Goal: Obtain resource: Obtain resource

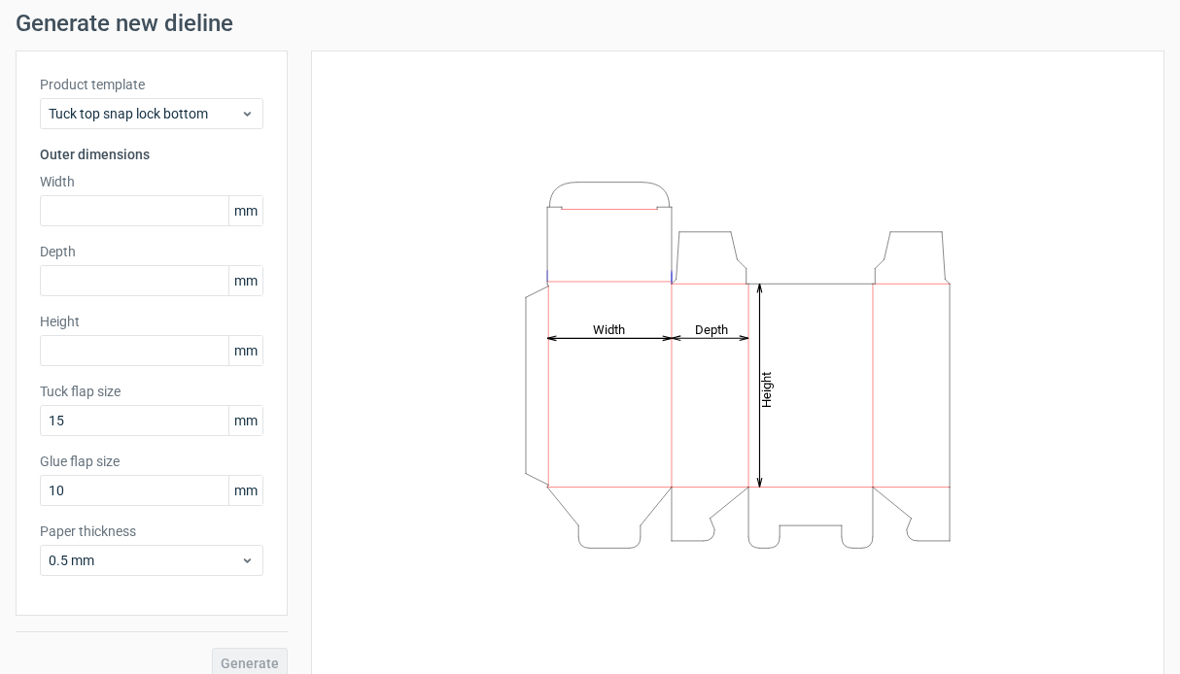
scroll to position [86, 0]
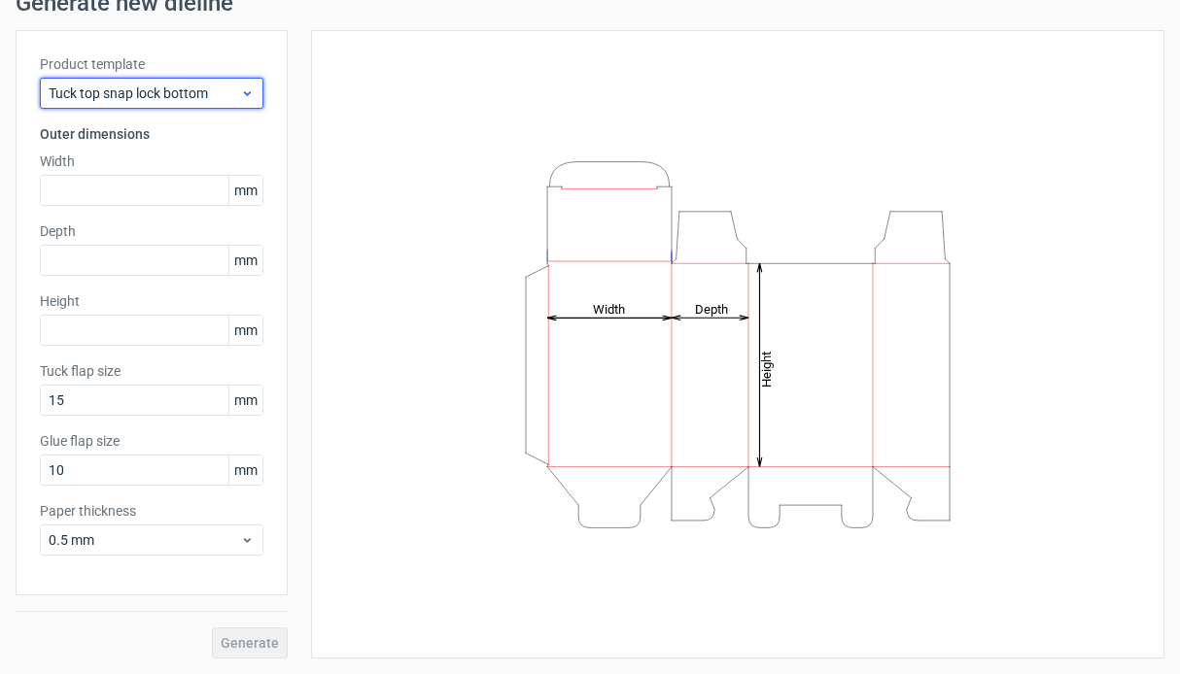
click at [222, 95] on span "Tuck top snap lock bottom" at bounding box center [144, 93] width 191 height 19
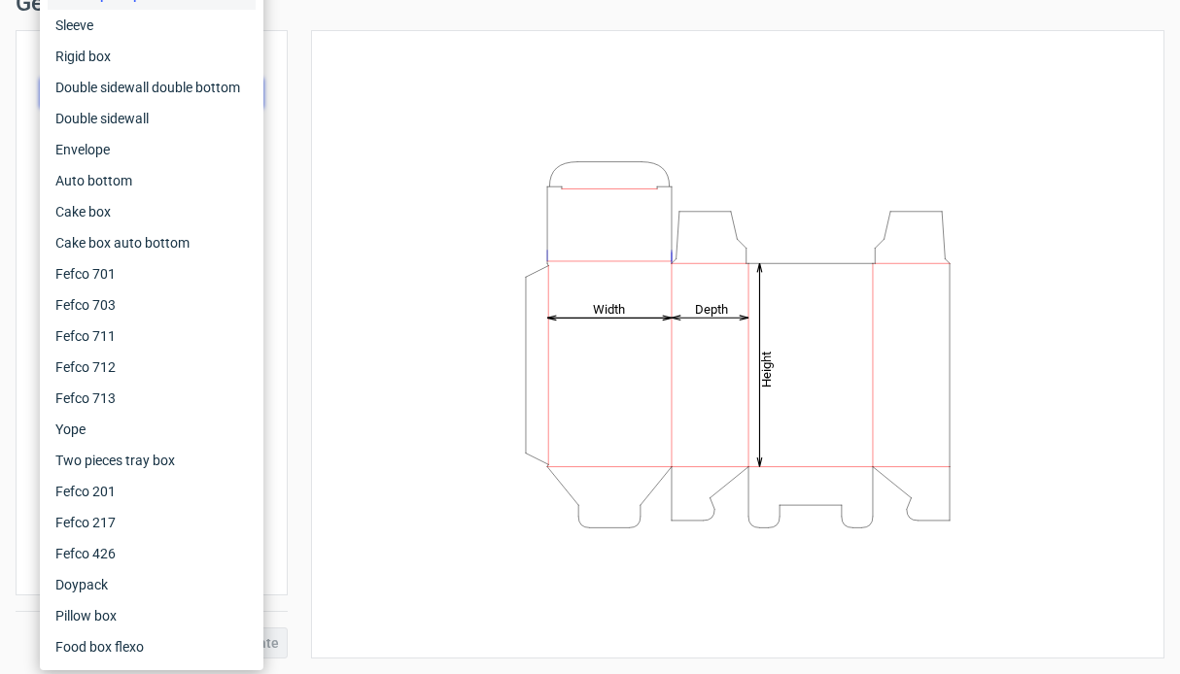
click at [405, 108] on div "Height Depth Width" at bounding box center [737, 344] width 805 height 580
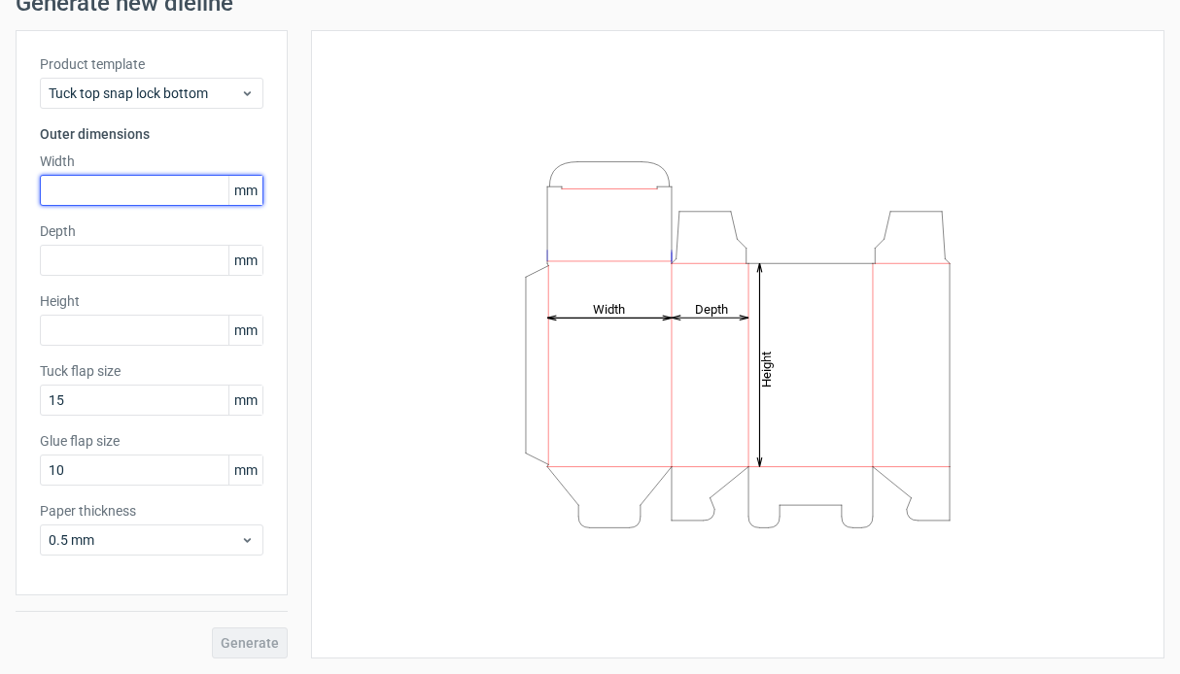
click at [180, 194] on input "text" at bounding box center [151, 190] width 223 height 31
type input "20"
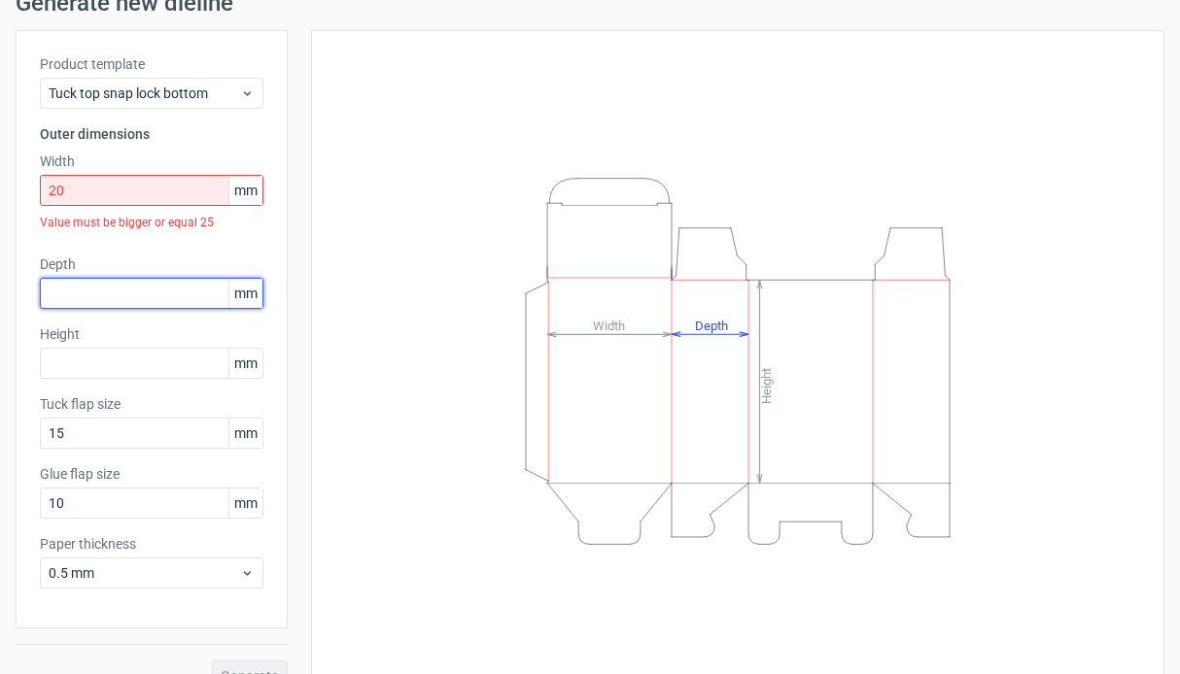
click at [164, 293] on input "text" at bounding box center [151, 293] width 223 height 31
type input "10"
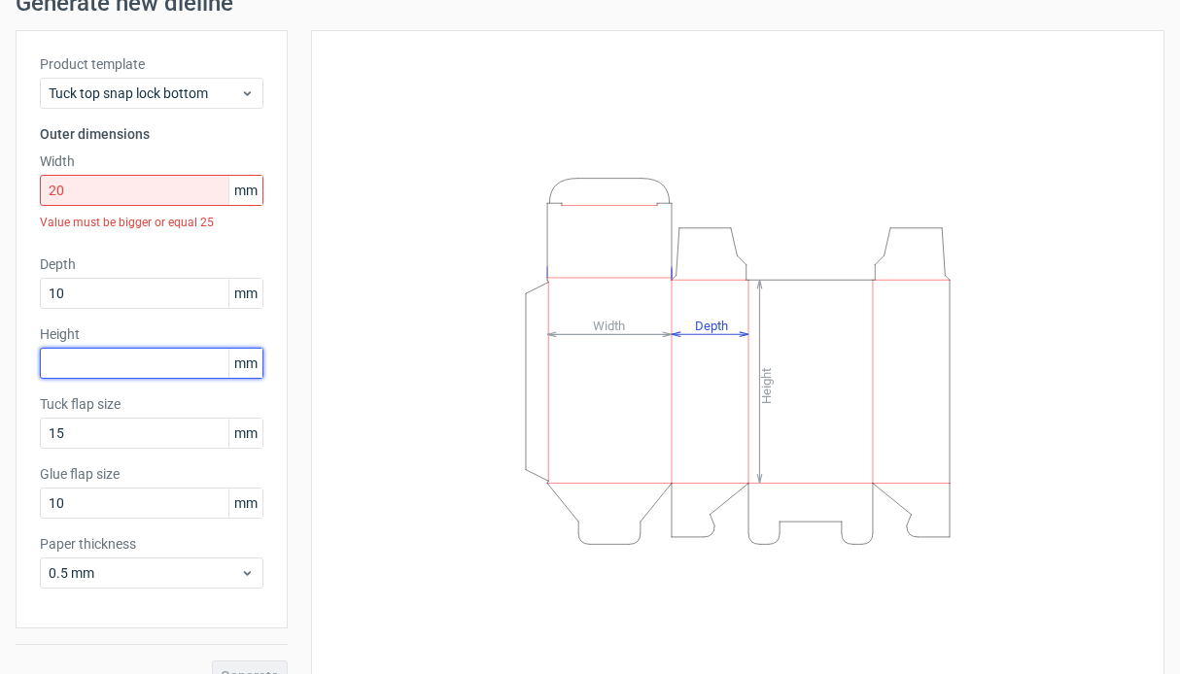
click at [157, 359] on div "Height mm" at bounding box center [151, 352] width 223 height 54
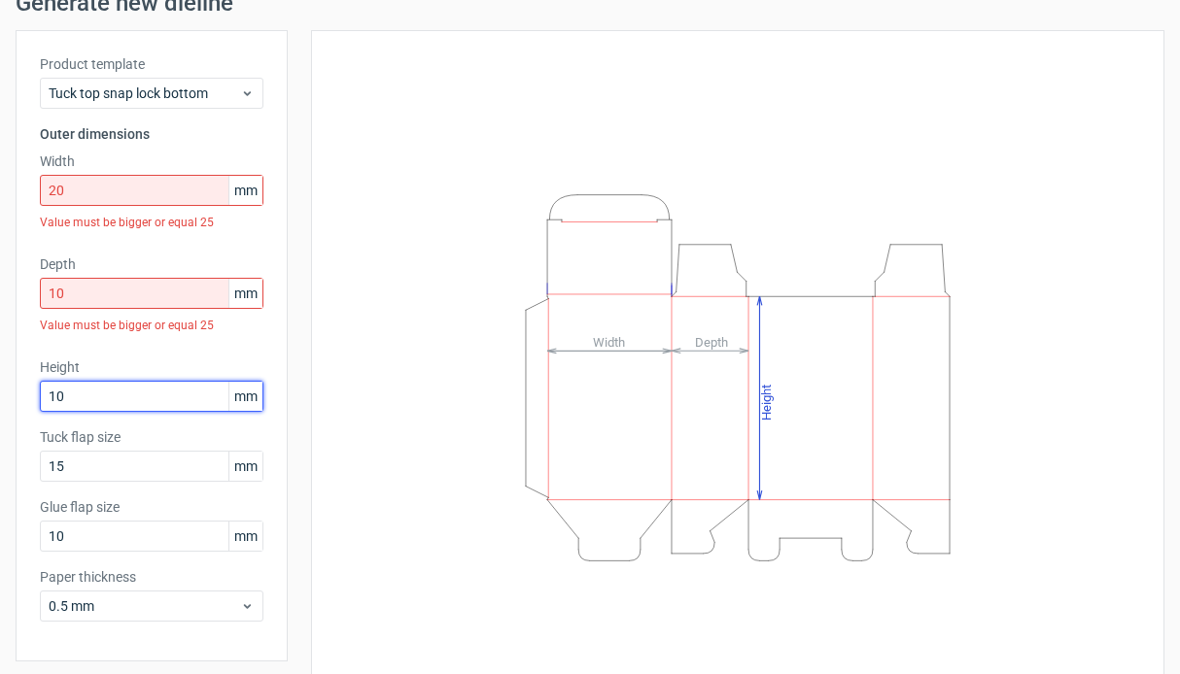
type input "10"
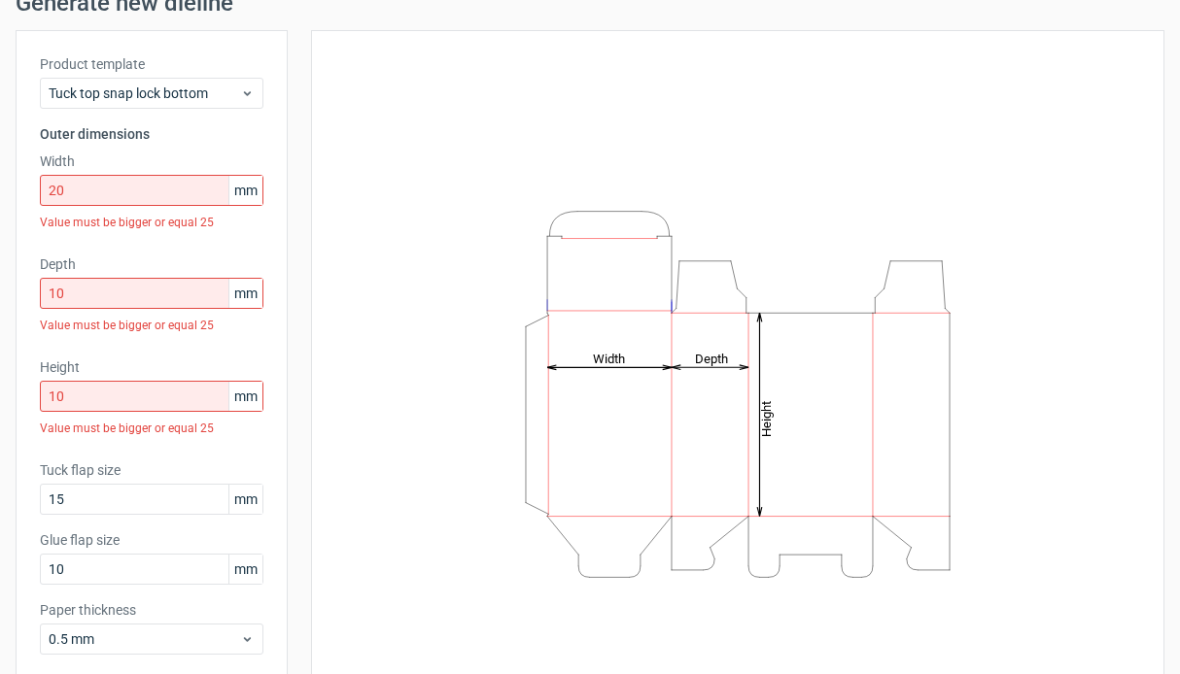
click at [214, 367] on label "Height" at bounding box center [151, 367] width 223 height 19
drag, startPoint x: 96, startPoint y: 198, endPoint x: 28, endPoint y: 186, distance: 69.2
click at [28, 186] on div "Product template Tuck top snap lock bottom Outer dimensions Width 20 mm Value m…" at bounding box center [152, 362] width 272 height 665
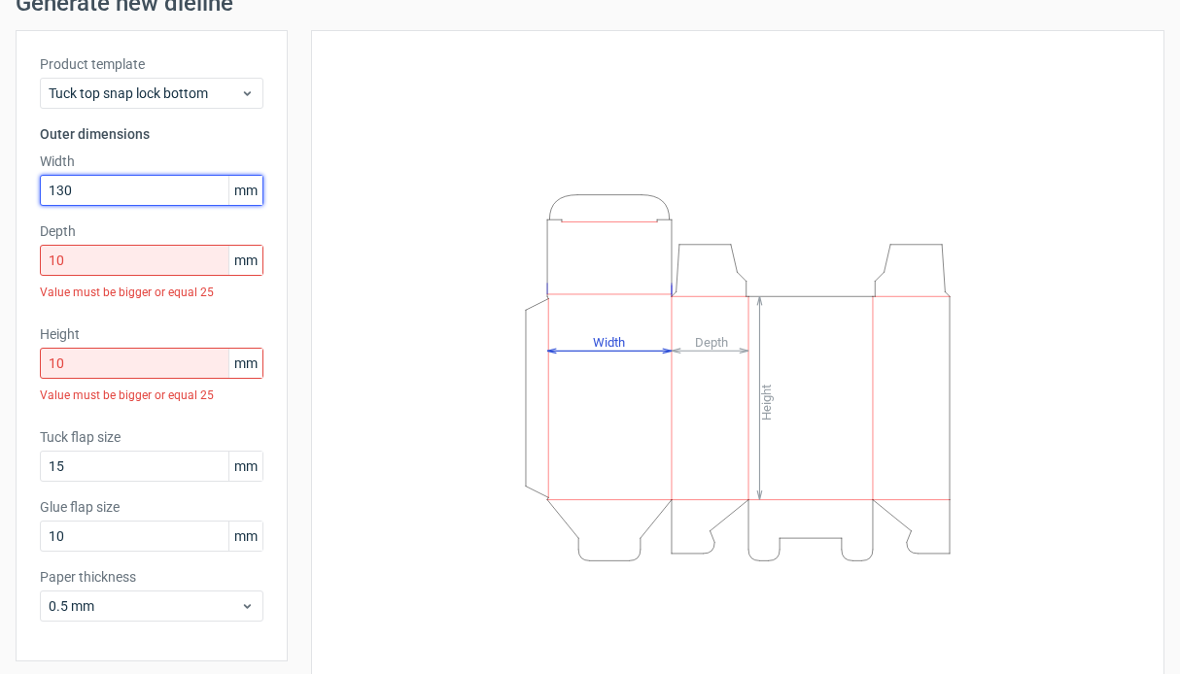
type input "130"
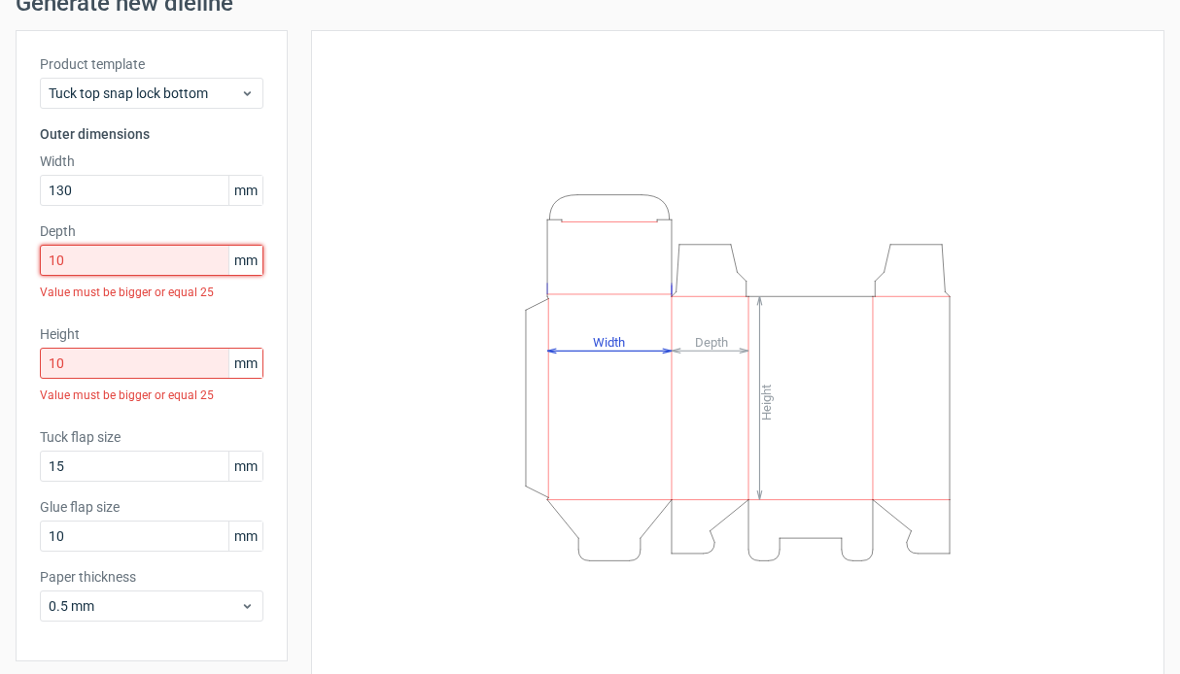
click at [112, 257] on input "10" at bounding box center [151, 260] width 223 height 31
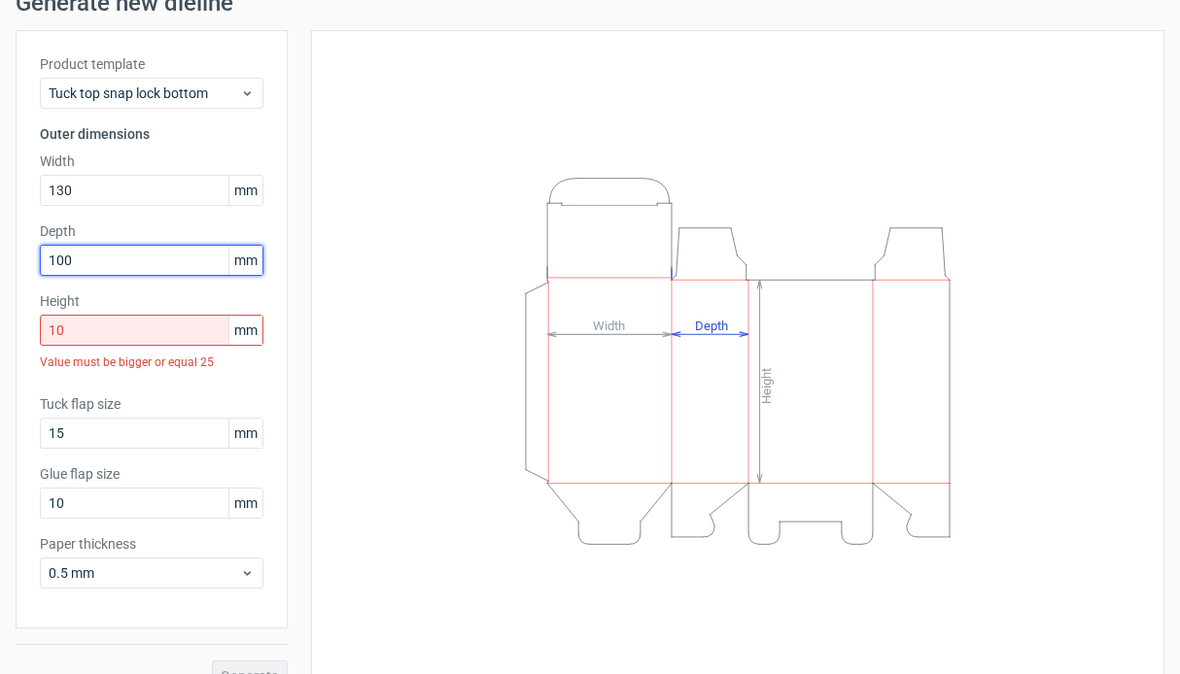
type input "100"
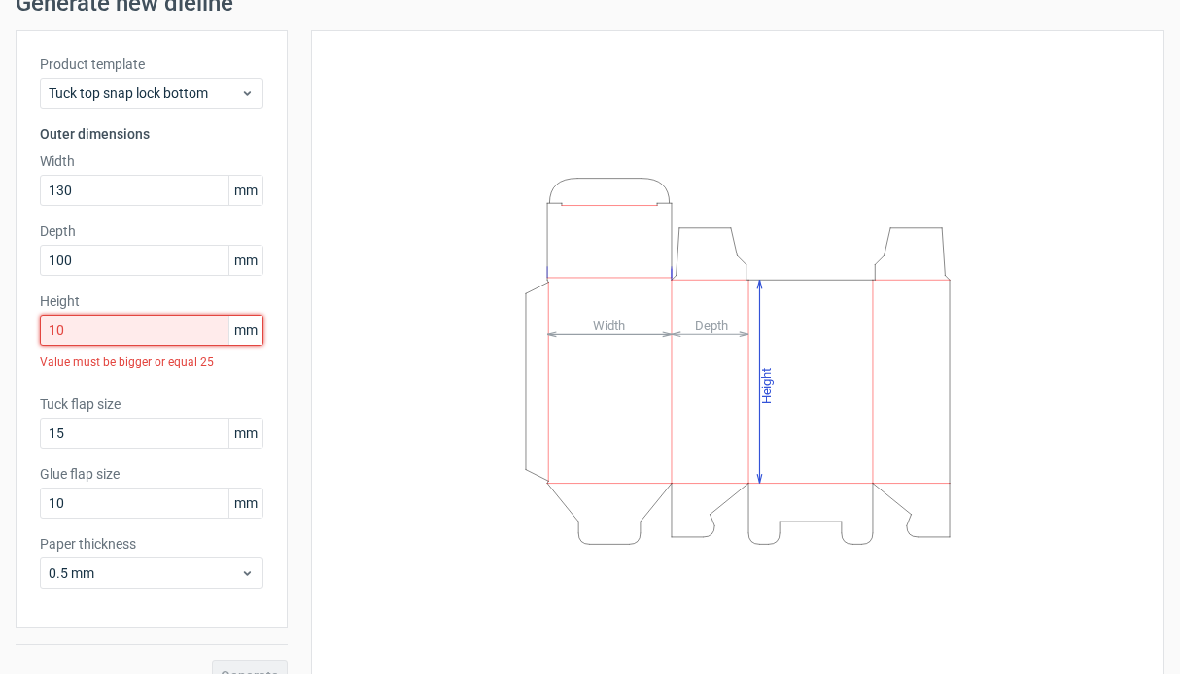
click at [136, 333] on input "10" at bounding box center [151, 330] width 223 height 31
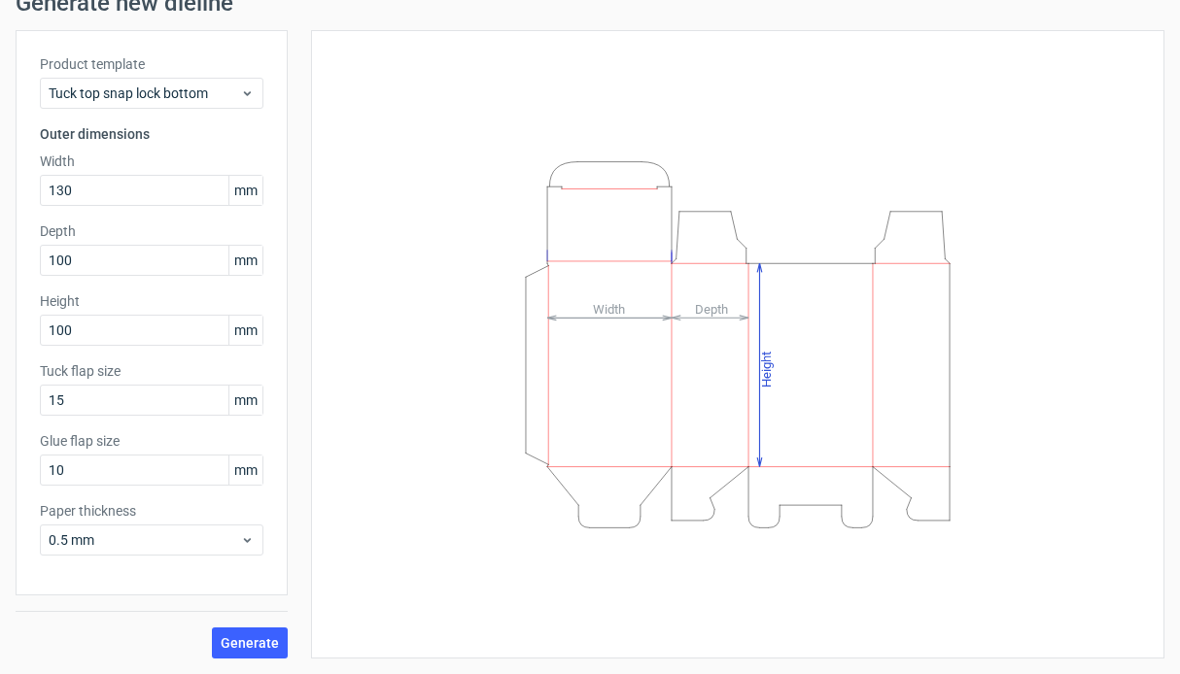
click at [244, 361] on label "Tuck flap size" at bounding box center [151, 370] width 223 height 19
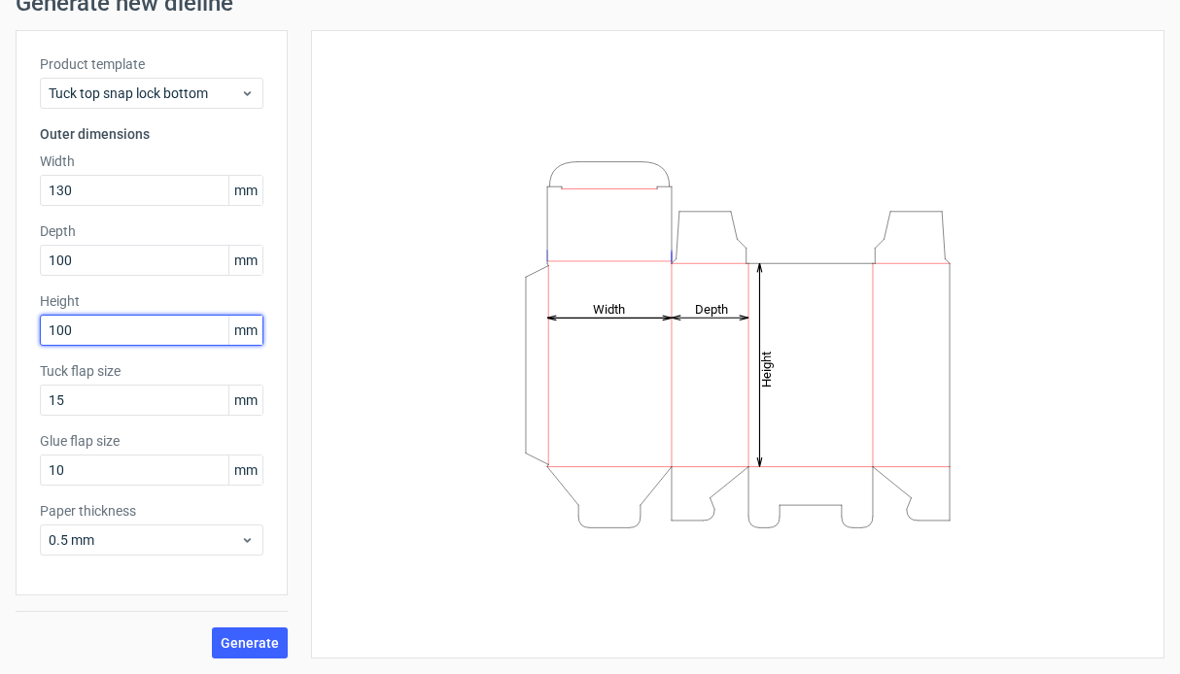
click at [165, 340] on input "100" at bounding box center [151, 330] width 223 height 31
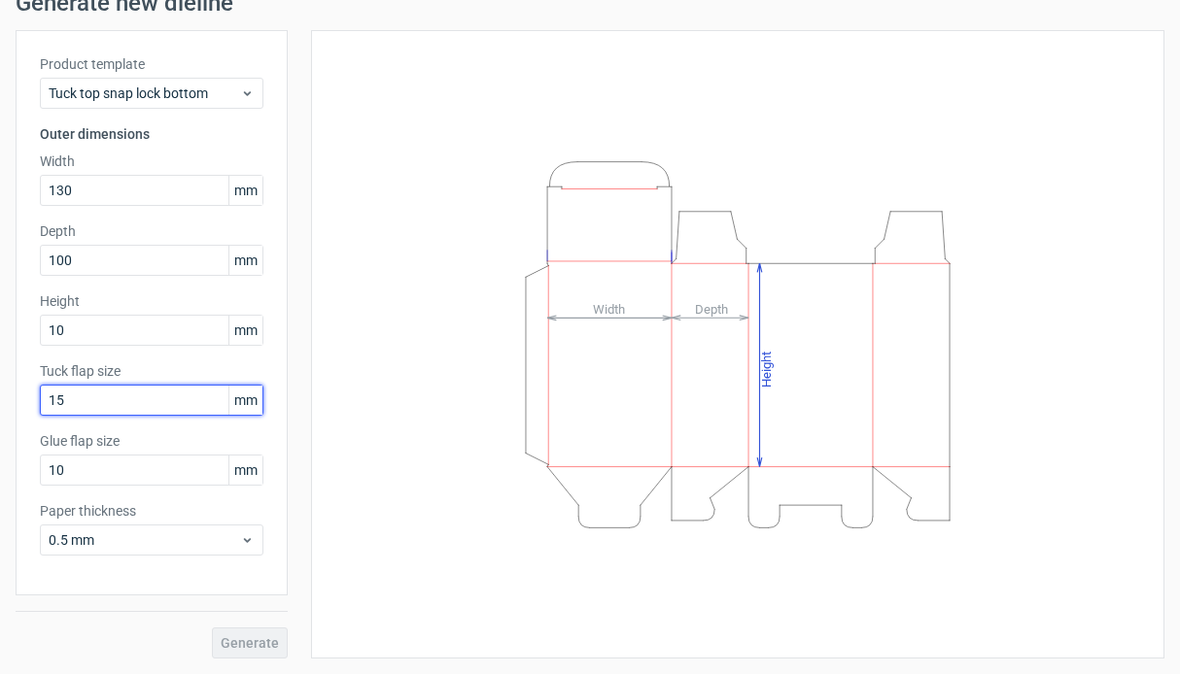
click at [175, 394] on div "Product template Tuck top snap lock bottom Outer dimensions Width 130 mm Depth …" at bounding box center [152, 313] width 272 height 566
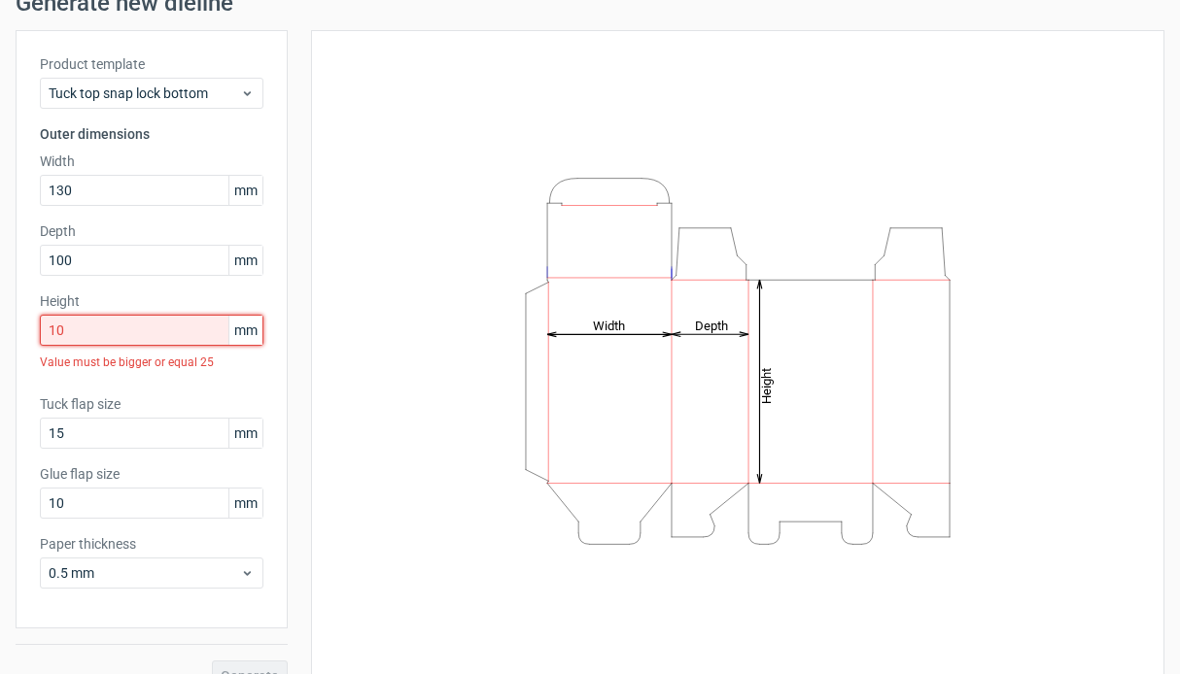
click at [182, 323] on input "10" at bounding box center [151, 330] width 223 height 31
type input "1"
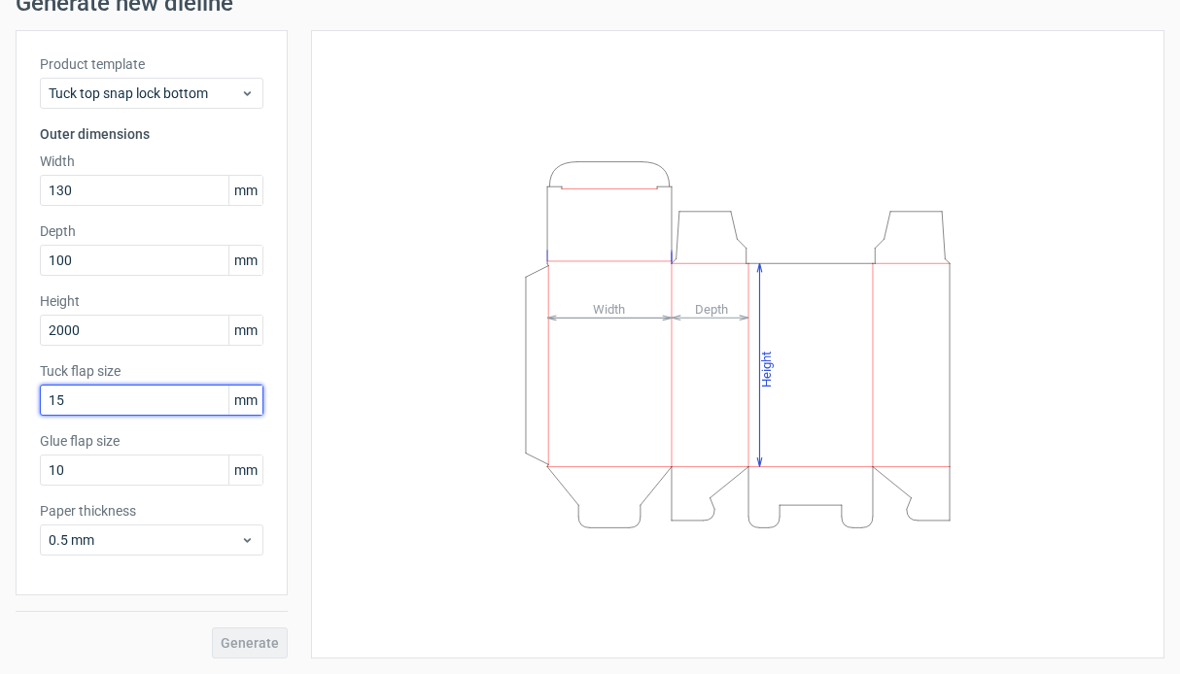
click at [170, 398] on div "Tuck flap size 15 mm" at bounding box center [151, 388] width 223 height 54
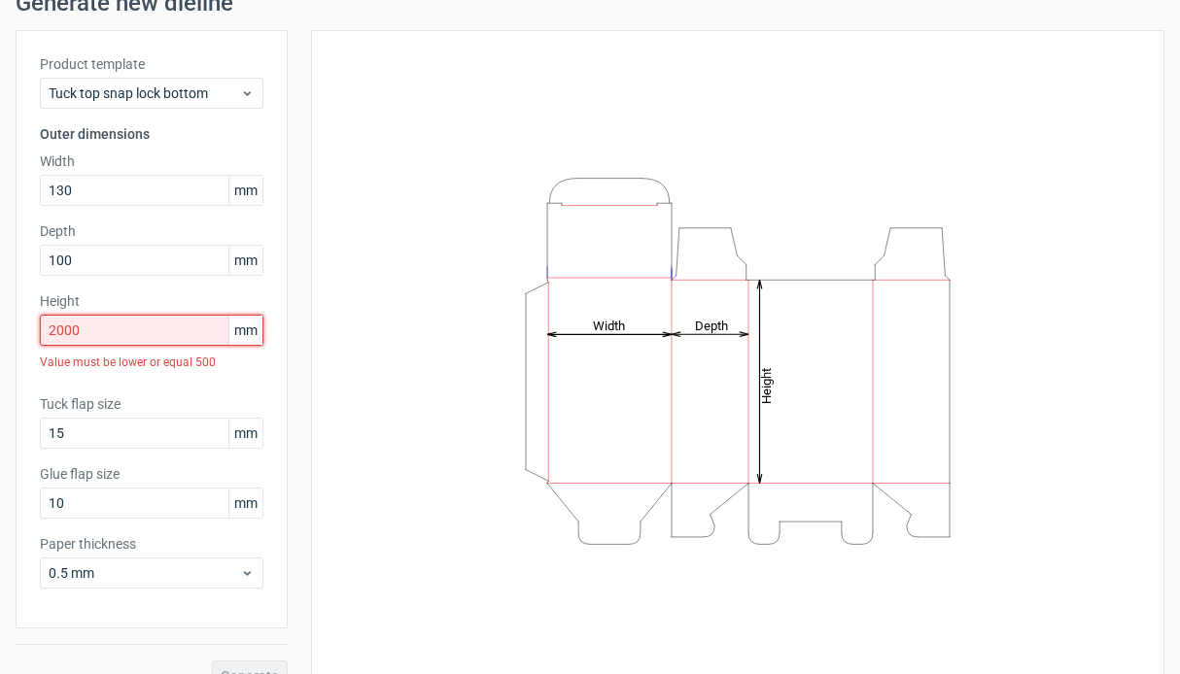
click at [173, 336] on input "2000" at bounding box center [151, 330] width 223 height 31
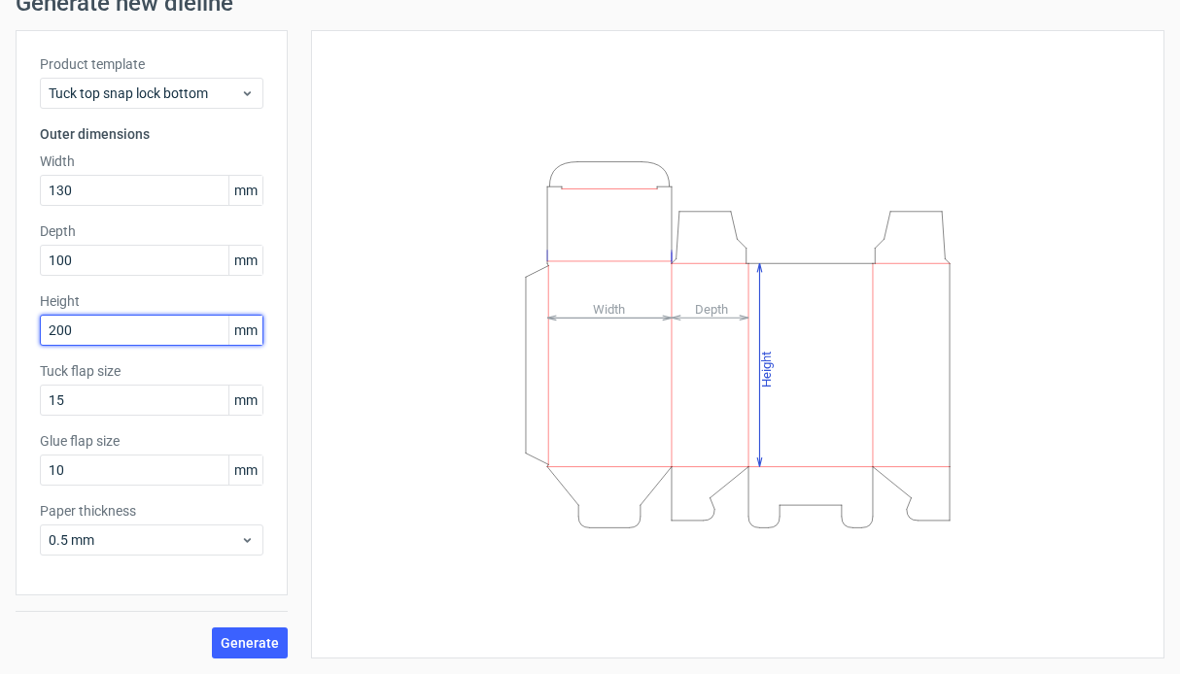
type input "200"
click at [195, 422] on div "Product template Tuck top snap lock bottom Outer dimensions Width 130 mm Depth …" at bounding box center [152, 313] width 272 height 566
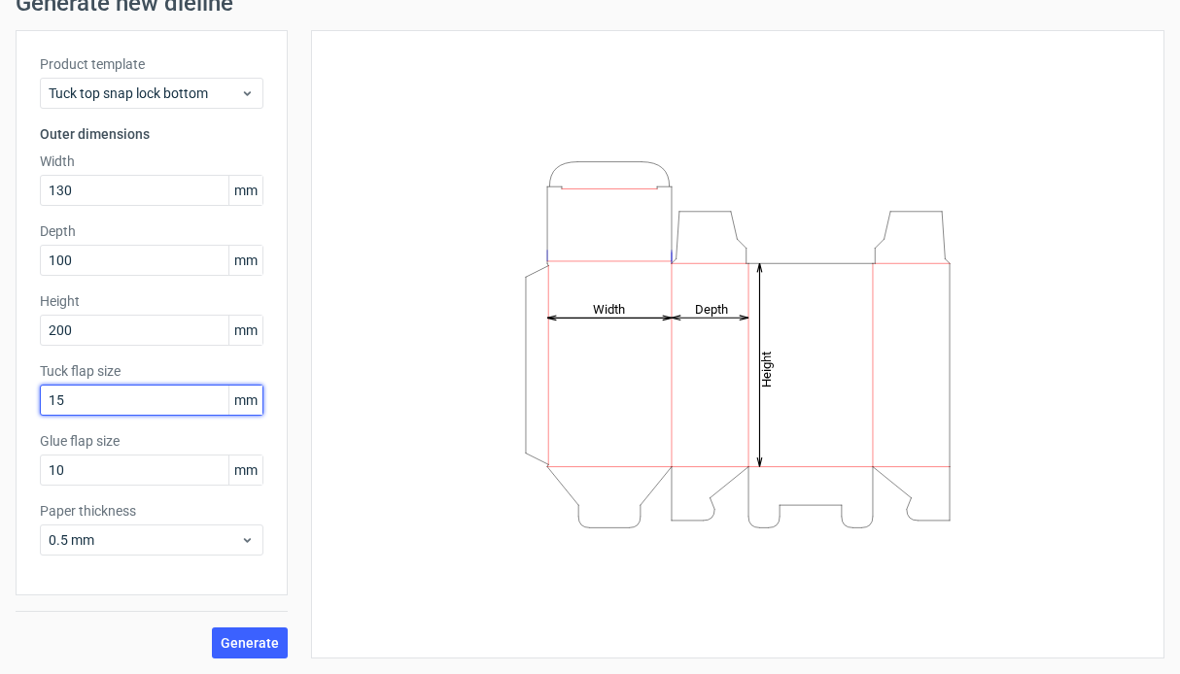
click at [195, 404] on input "15" at bounding box center [151, 400] width 223 height 31
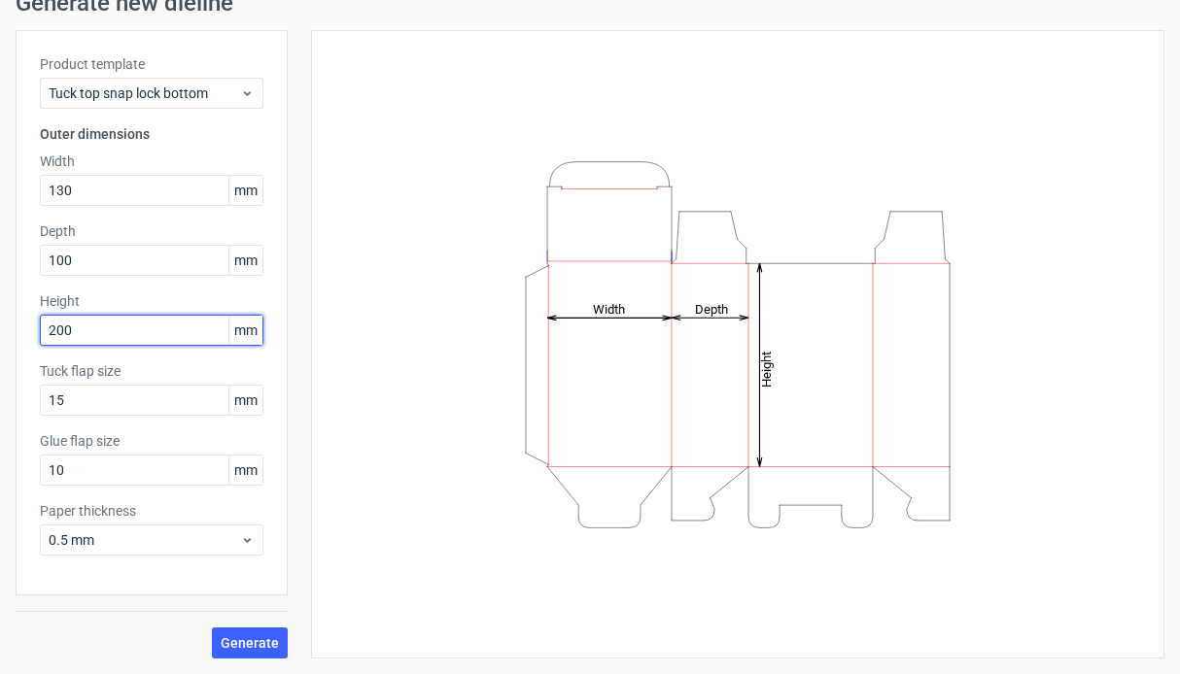
click at [185, 331] on input "200" at bounding box center [151, 330] width 223 height 31
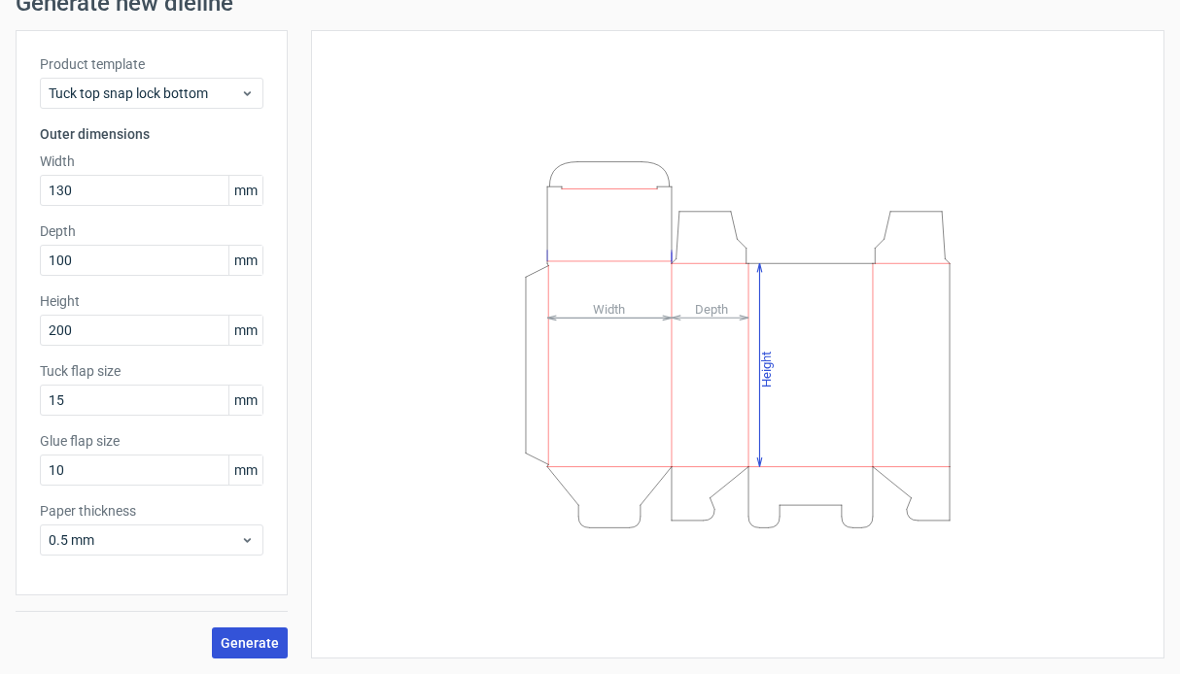
click at [239, 645] on span "Generate" at bounding box center [250, 643] width 58 height 14
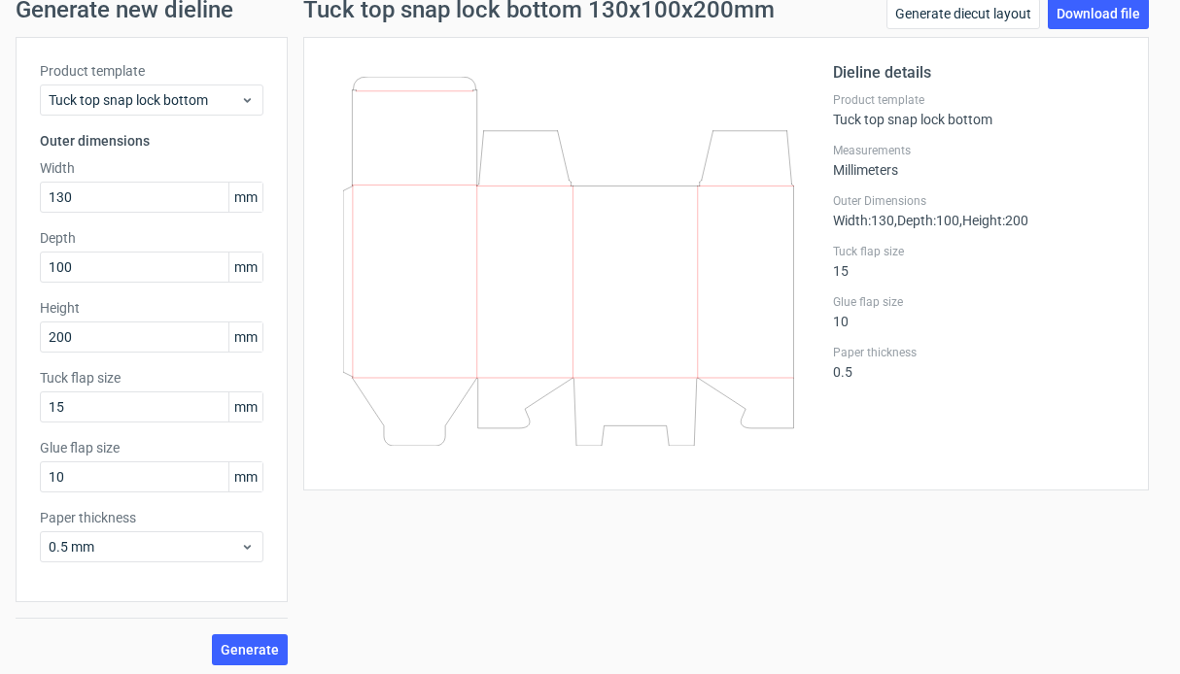
scroll to position [86, 0]
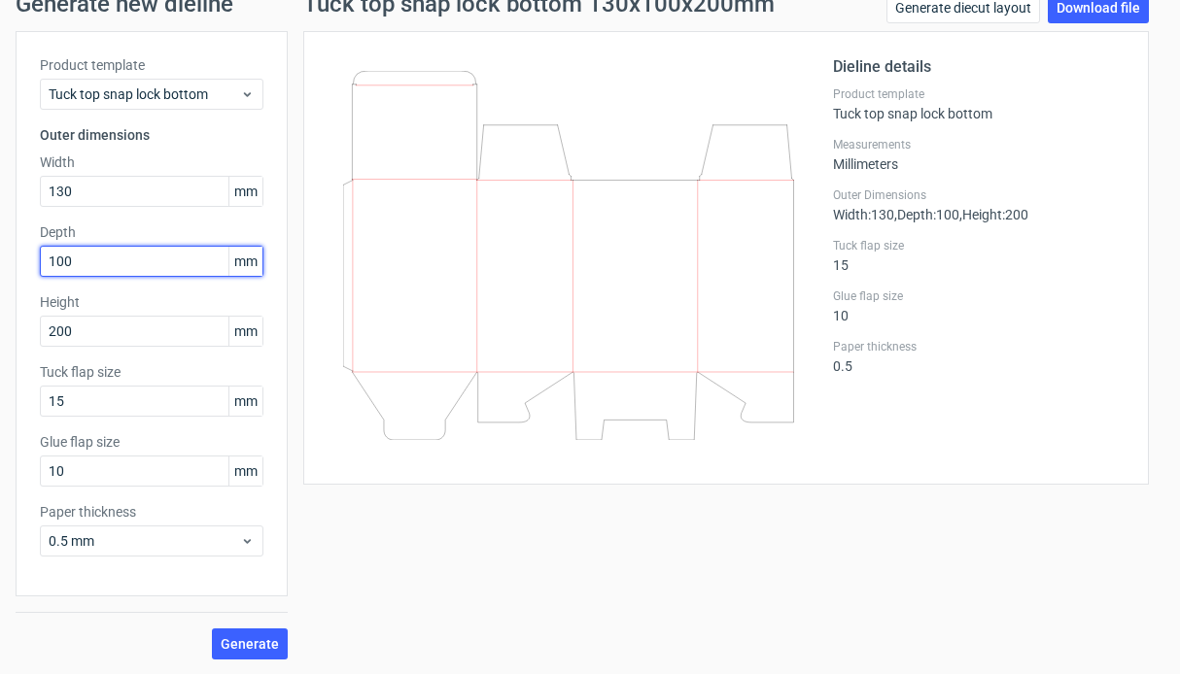
click at [182, 266] on input "100" at bounding box center [151, 261] width 223 height 31
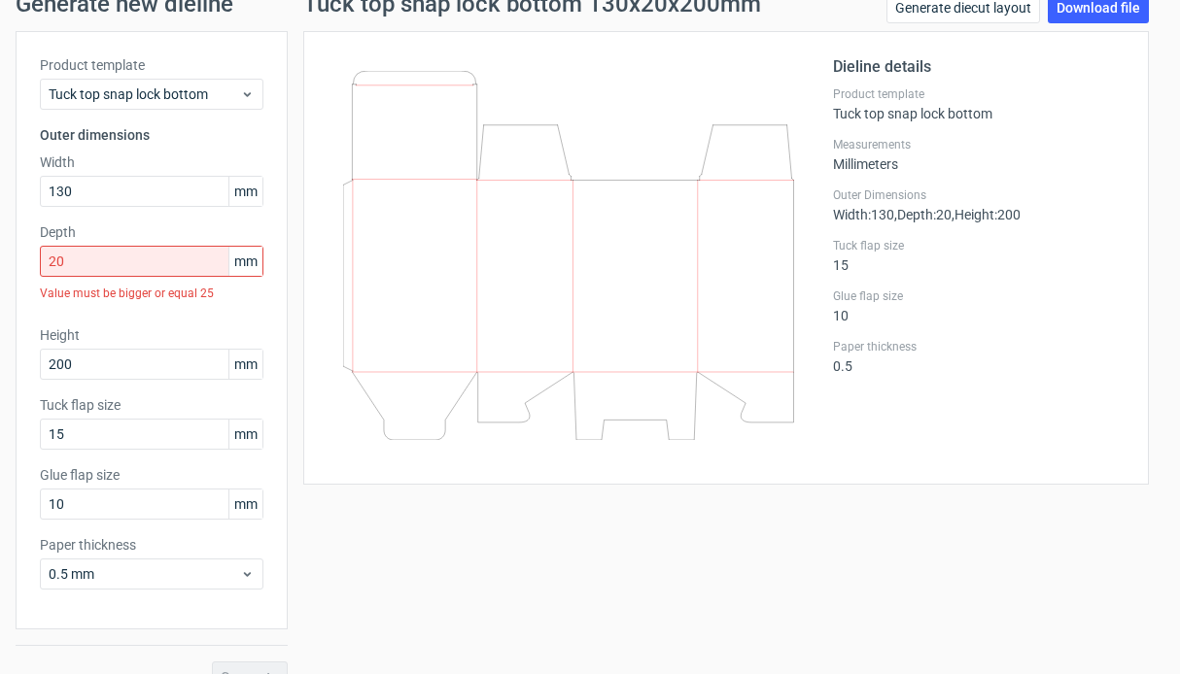
click at [251, 197] on span "mm" at bounding box center [245, 191] width 34 height 29
drag, startPoint x: 238, startPoint y: 192, endPoint x: 254, endPoint y: 192, distance: 15.5
click at [254, 192] on span "mm" at bounding box center [245, 191] width 34 height 29
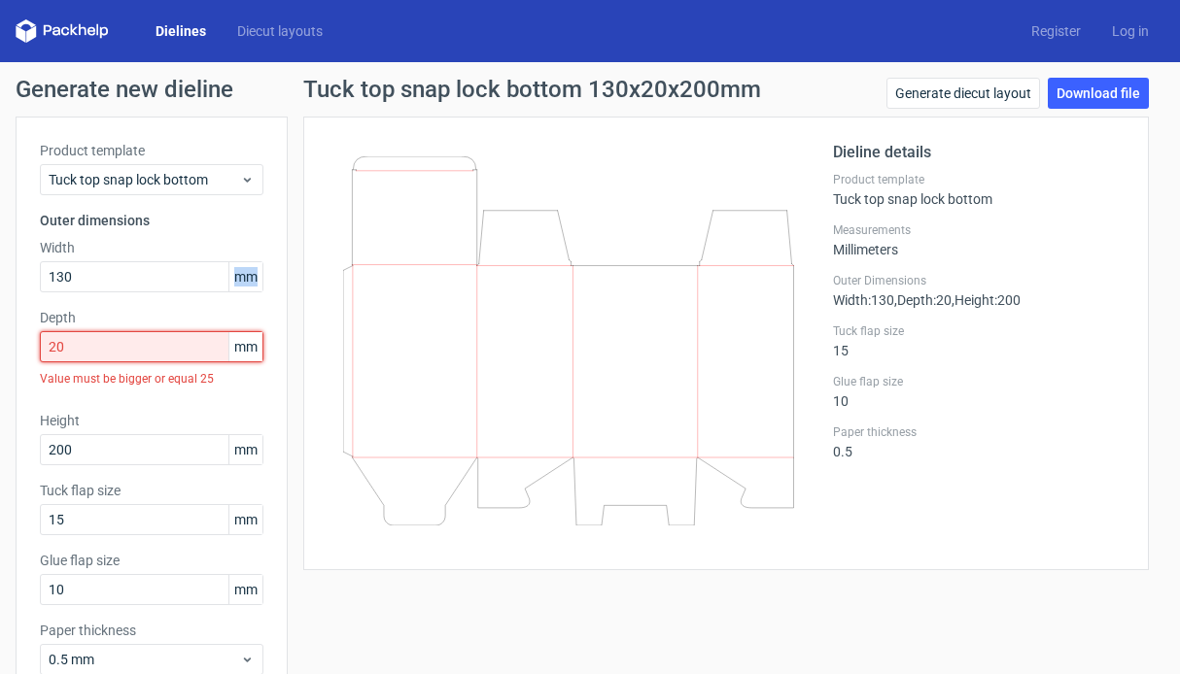
click at [173, 345] on input "20" at bounding box center [151, 346] width 223 height 31
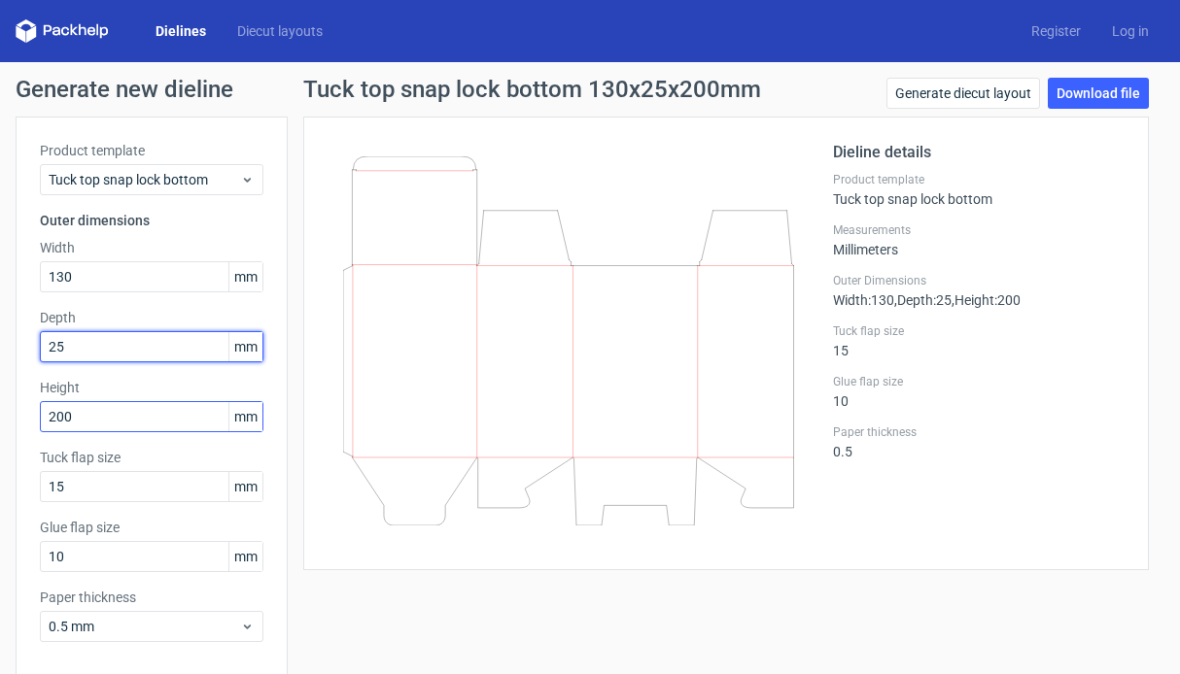
type input "25"
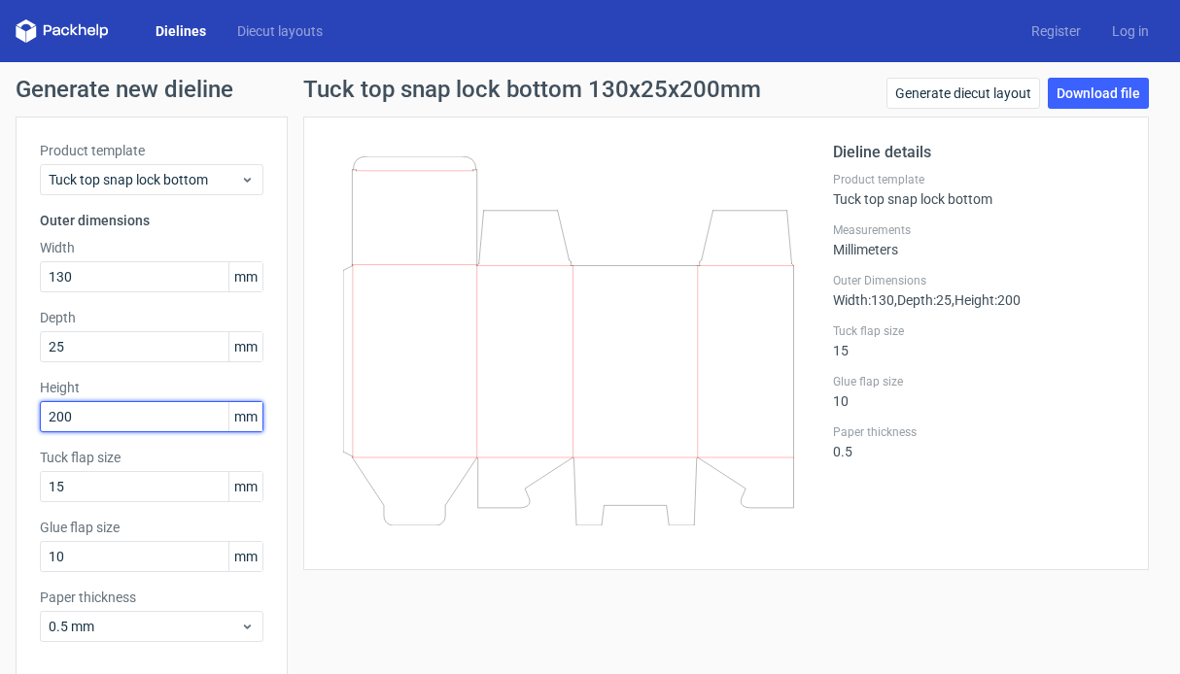
click at [153, 417] on input "200" at bounding box center [151, 416] width 223 height 31
type input "25"
click at [254, 462] on label "Tuck flap size" at bounding box center [151, 457] width 223 height 19
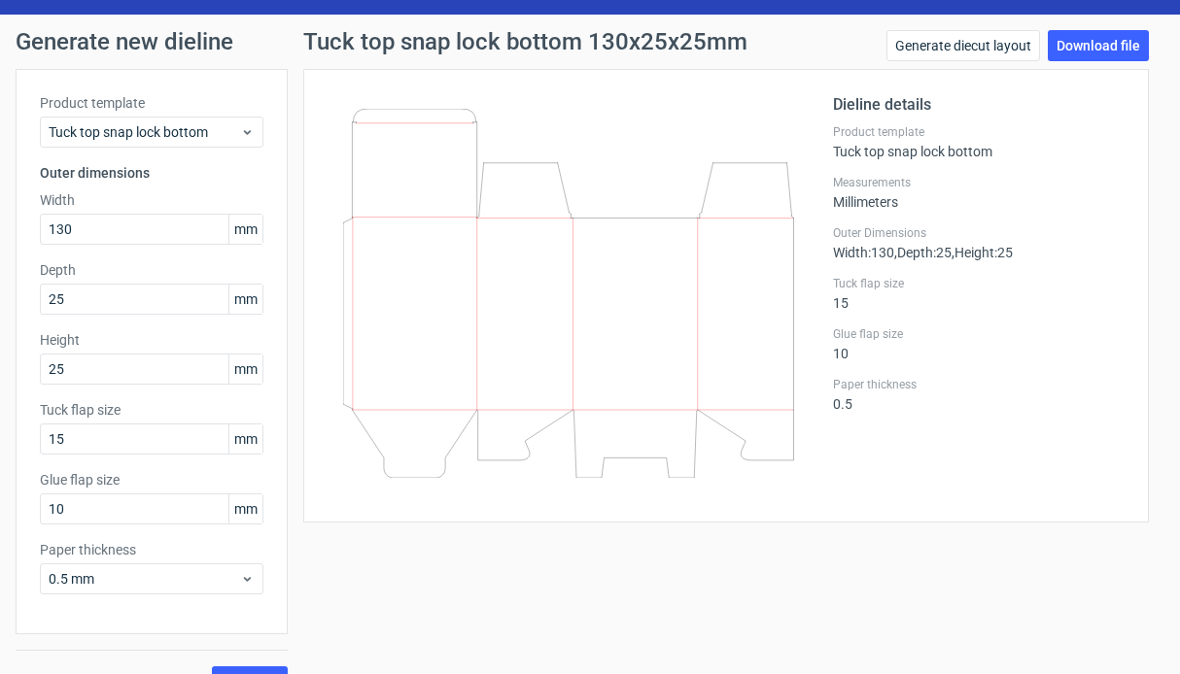
scroll to position [86, 0]
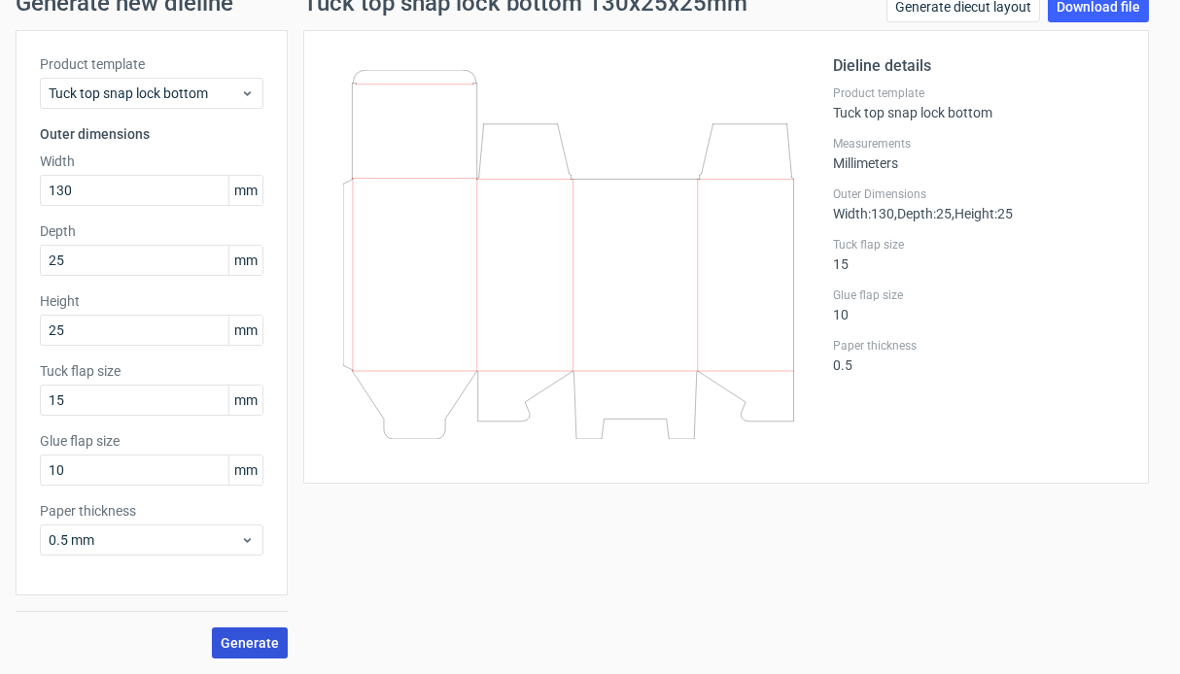
click at [249, 630] on button "Generate" at bounding box center [250, 643] width 76 height 31
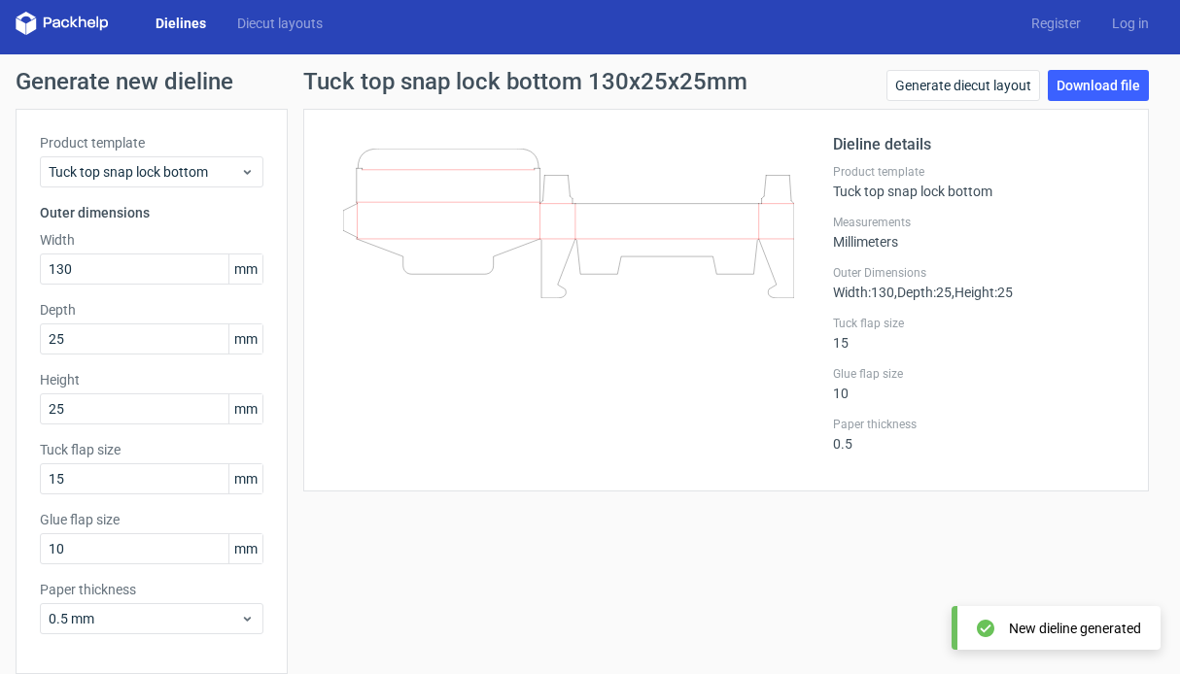
scroll to position [0, 0]
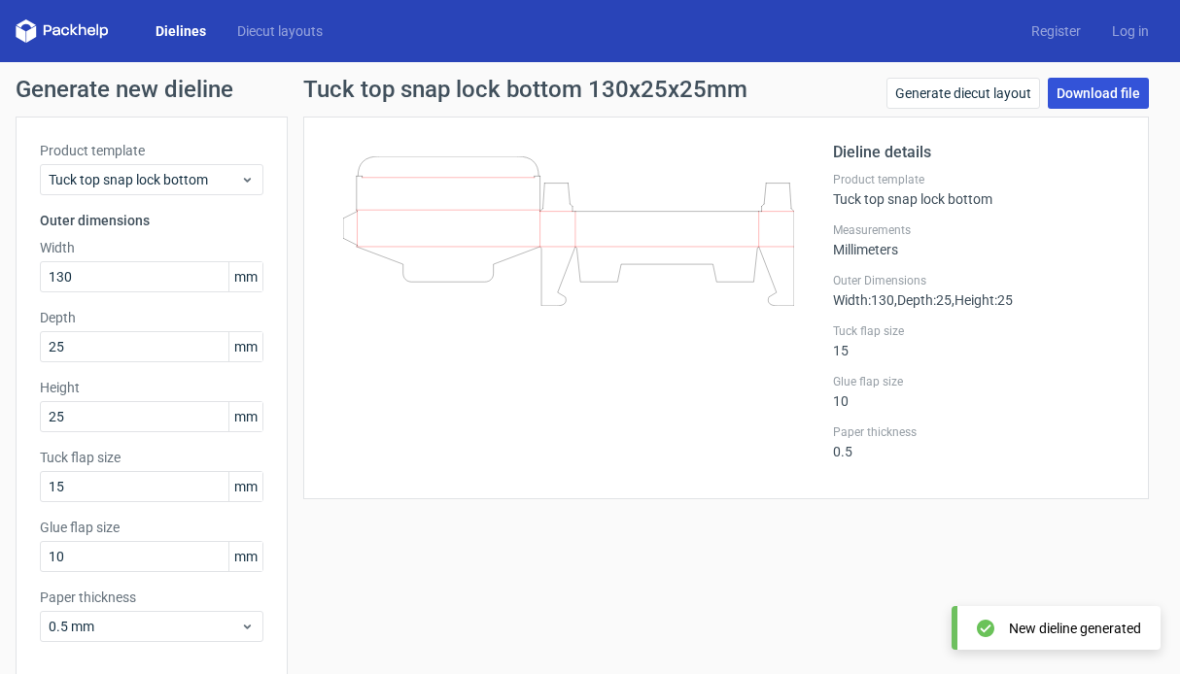
click at [1119, 96] on link "Download file" at bounding box center [1097, 93] width 101 height 31
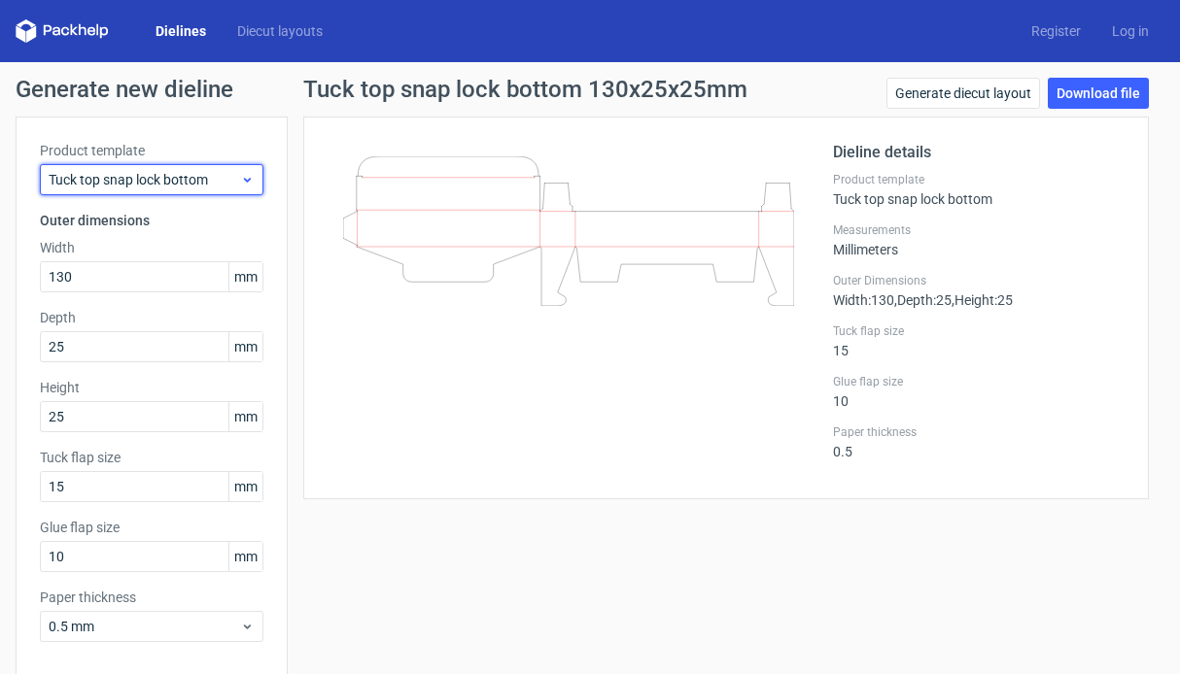
click at [241, 179] on icon at bounding box center [247, 180] width 15 height 16
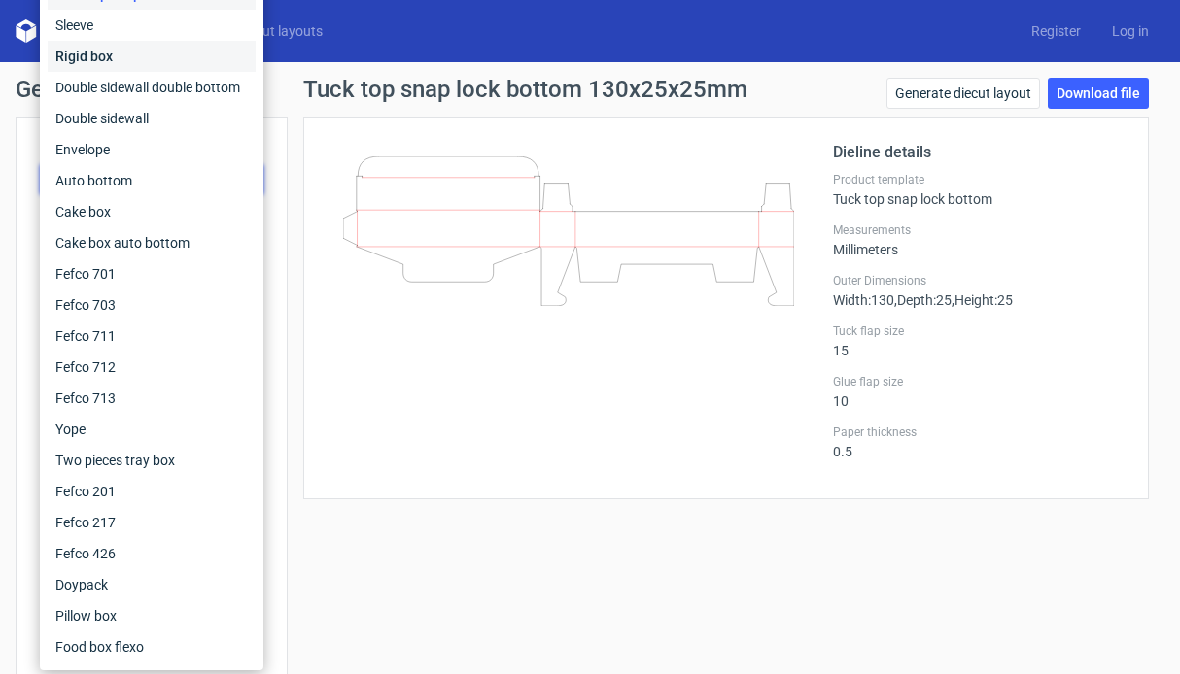
click at [205, 51] on div "Rigid box" at bounding box center [152, 56] width 208 height 31
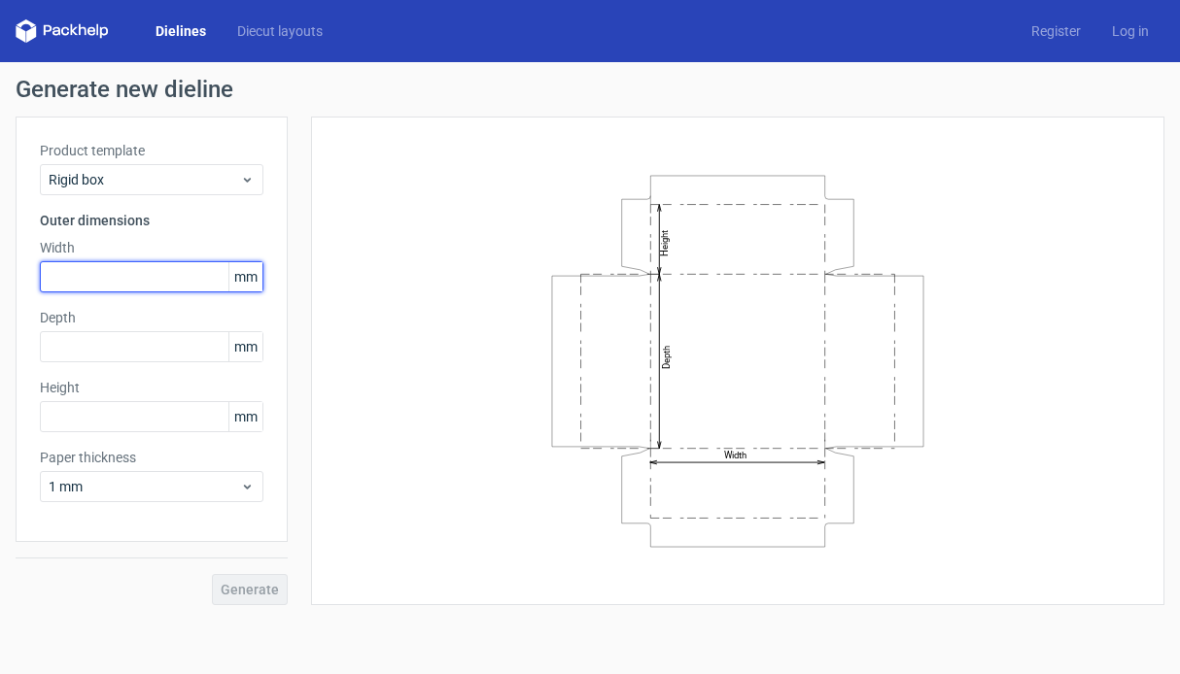
click at [161, 275] on input "text" at bounding box center [151, 276] width 223 height 31
type input "130"
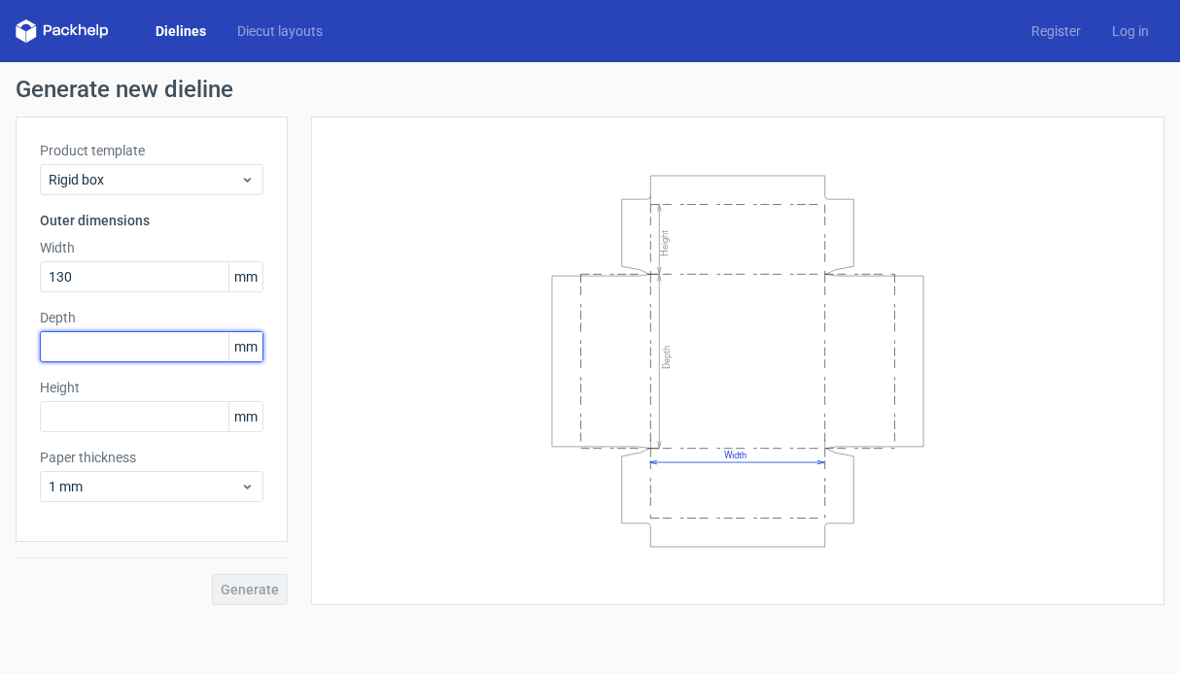
click at [143, 355] on input "text" at bounding box center [151, 346] width 223 height 31
type input "25"
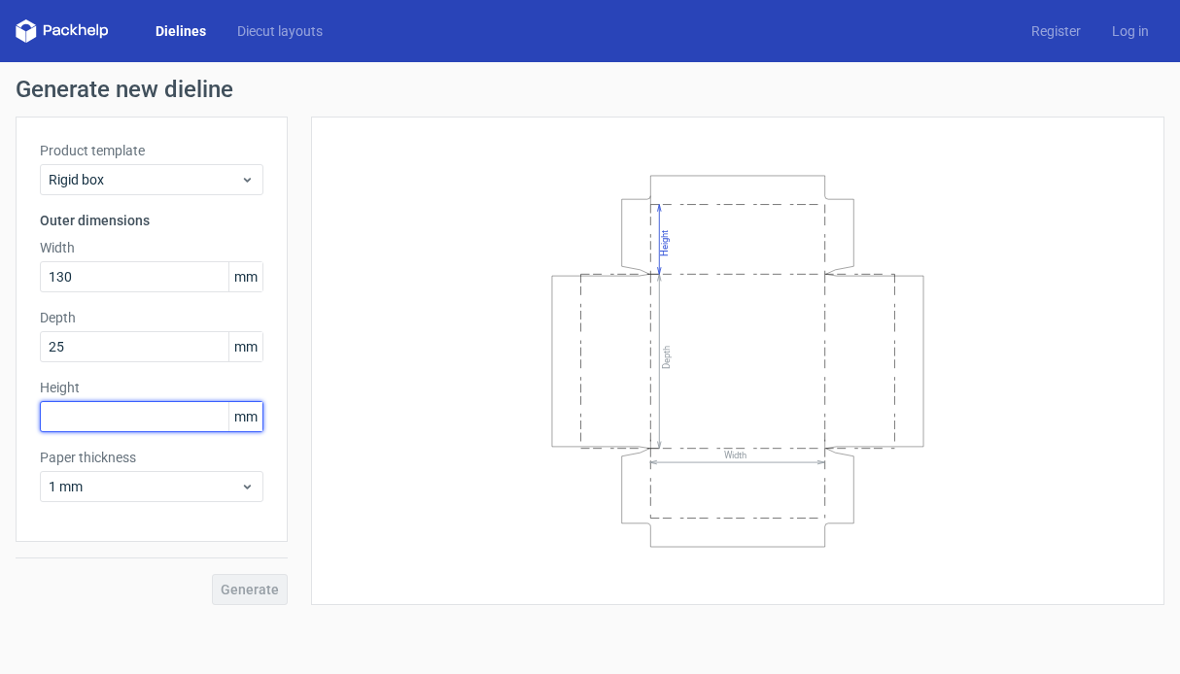
click at [139, 420] on input "text" at bounding box center [151, 416] width 223 height 31
type input "25"
click at [259, 586] on span "Generate" at bounding box center [250, 590] width 58 height 14
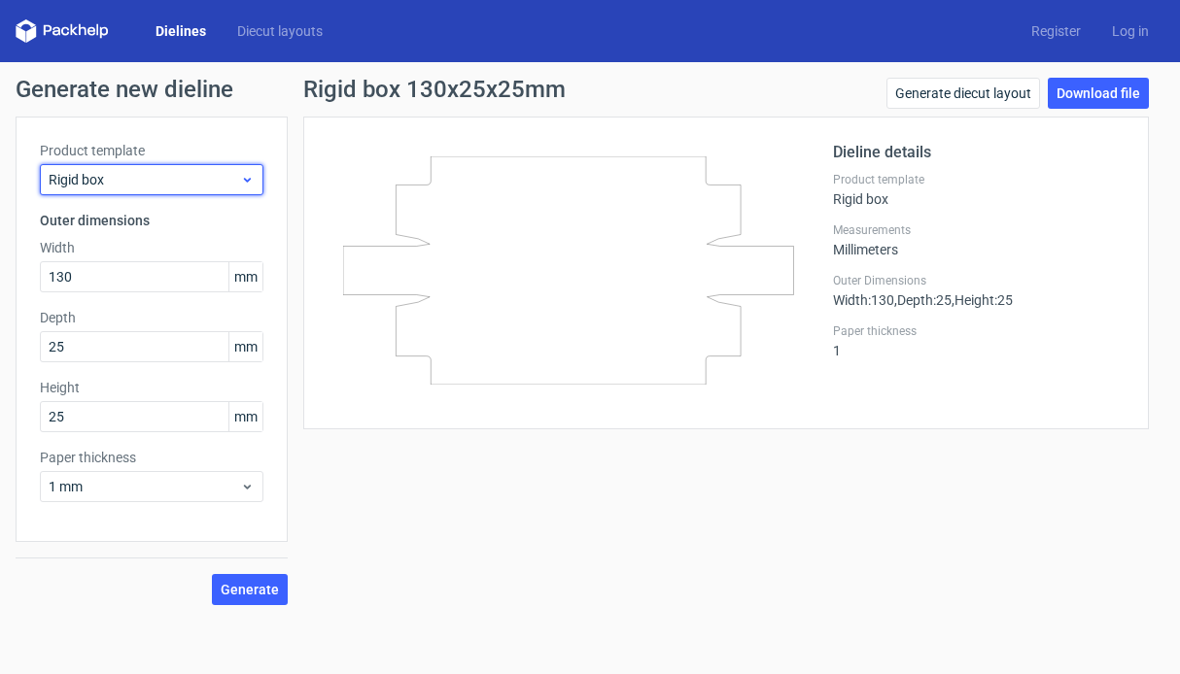
click at [233, 176] on span "Rigid box" at bounding box center [144, 179] width 191 height 19
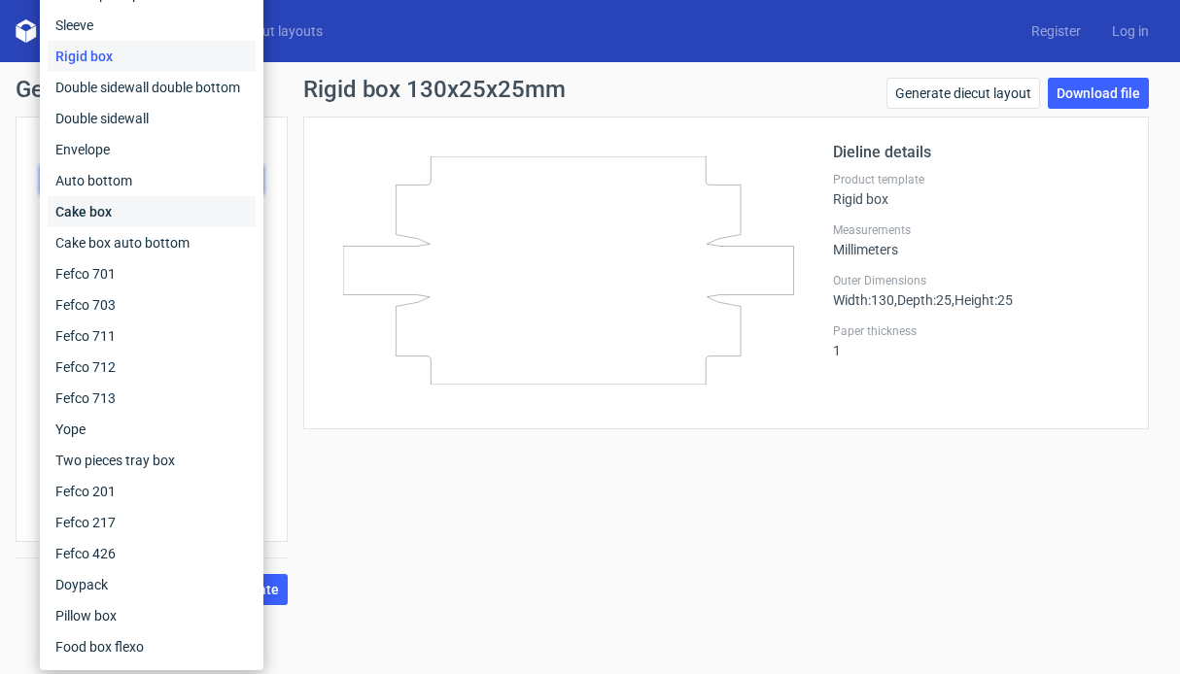
click at [221, 203] on div "Cake box" at bounding box center [152, 211] width 208 height 31
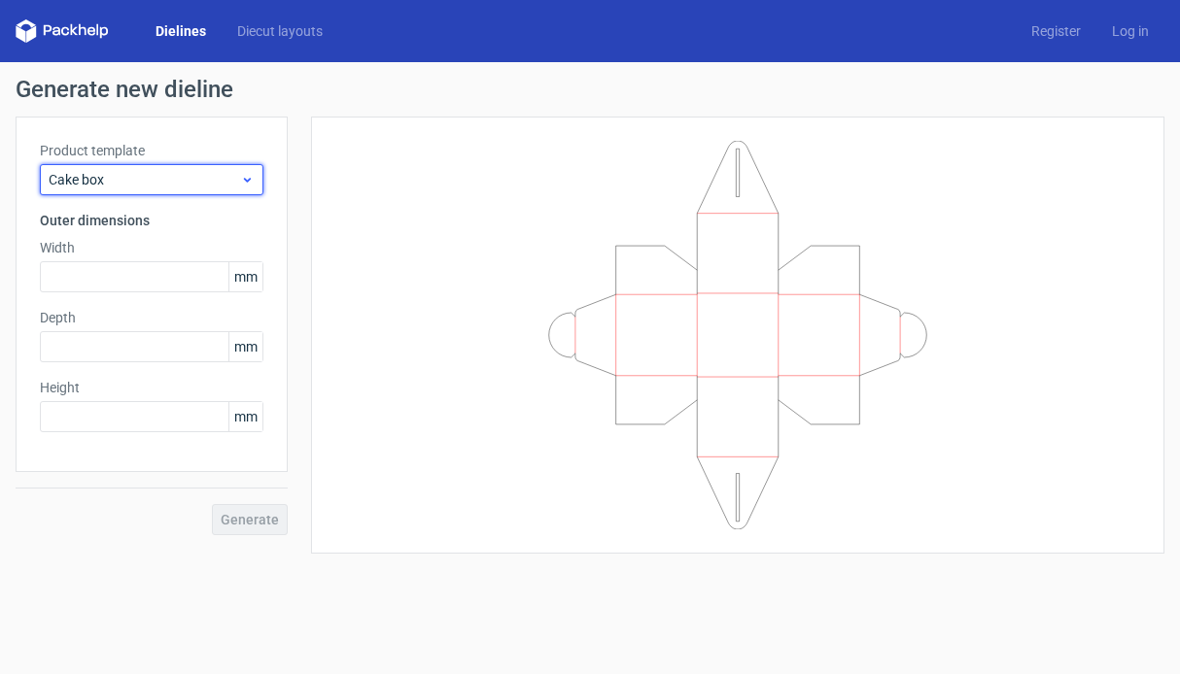
click at [185, 179] on span "Cake box" at bounding box center [144, 179] width 191 height 19
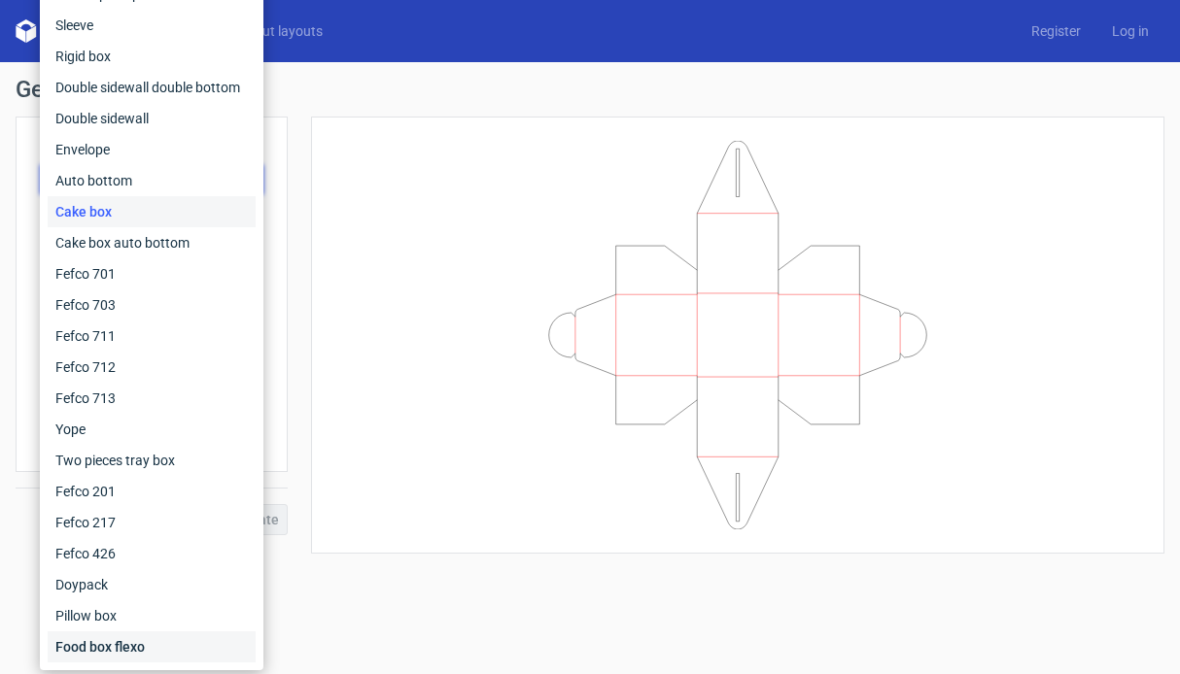
click at [146, 638] on div "Food box flexo" at bounding box center [152, 647] width 208 height 31
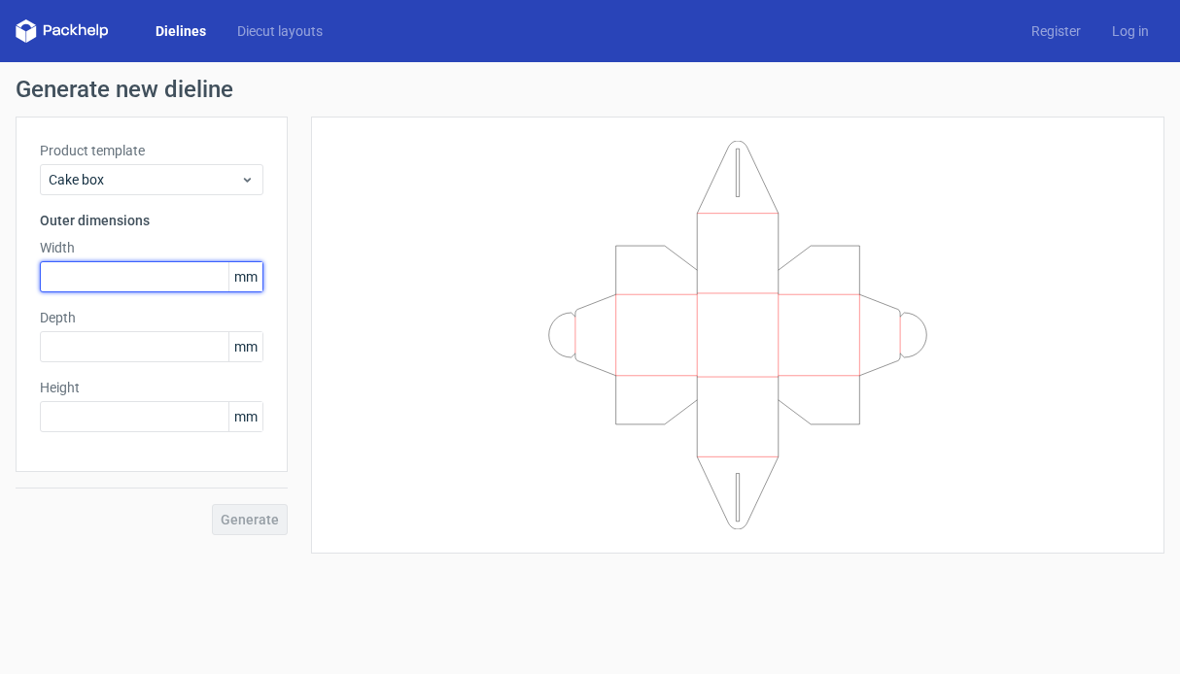
click at [143, 280] on input "text" at bounding box center [151, 276] width 223 height 31
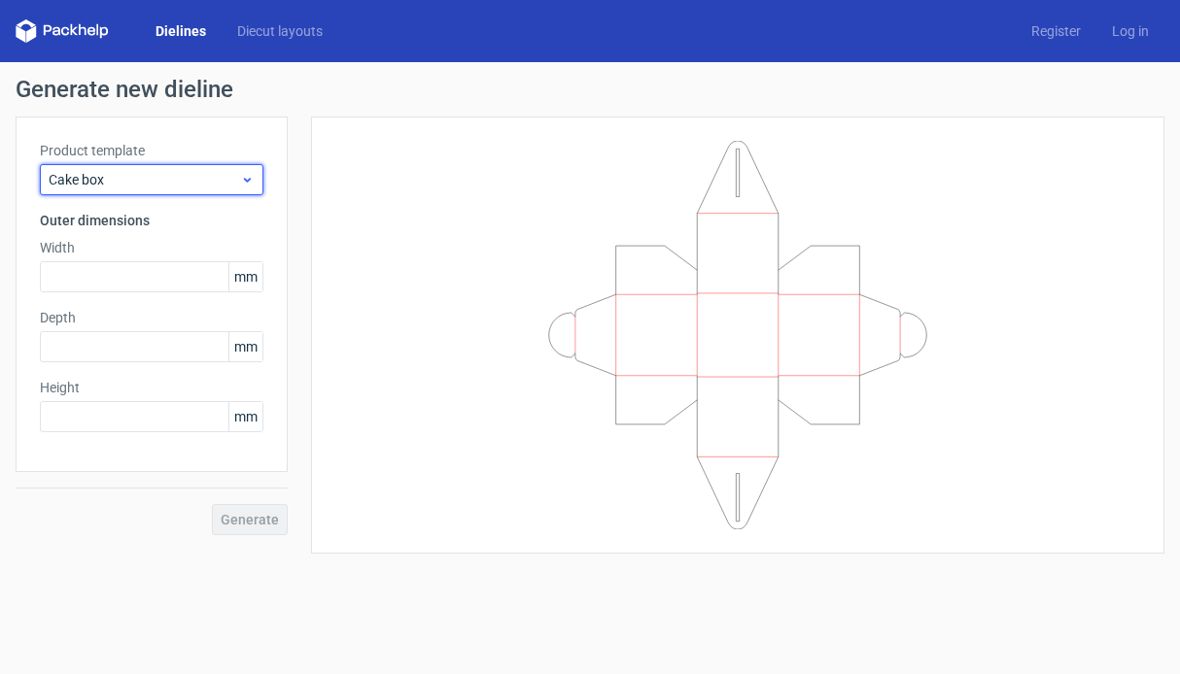
click at [160, 183] on span "Cake box" at bounding box center [144, 179] width 191 height 19
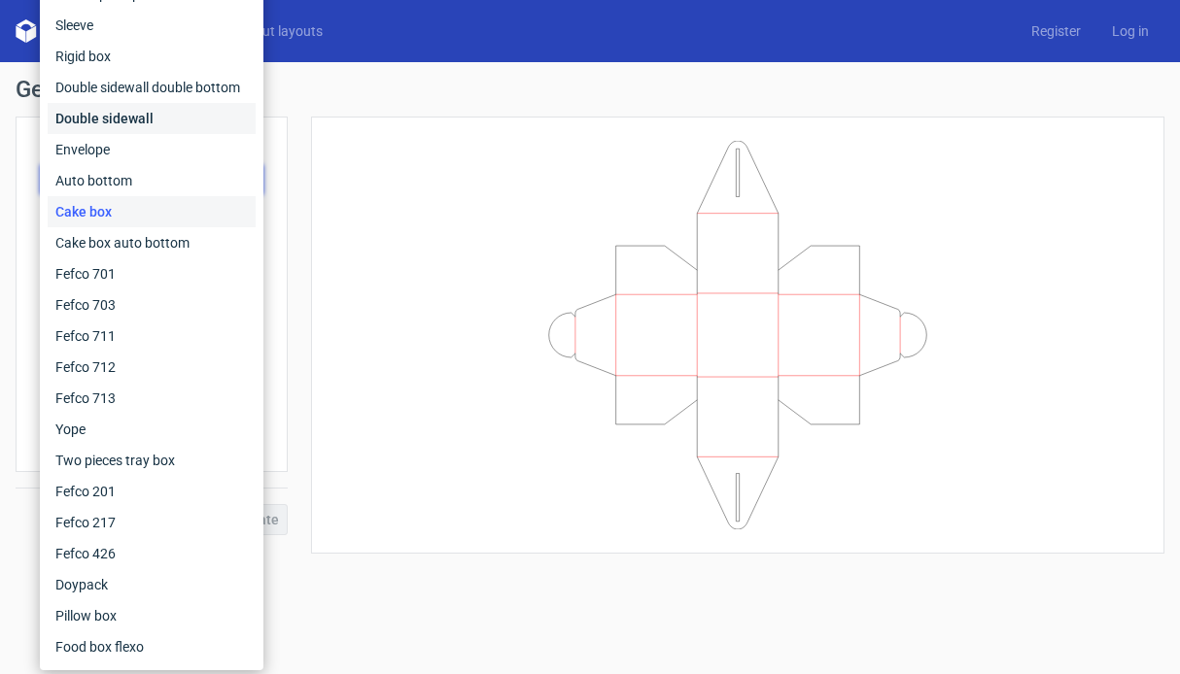
click at [144, 113] on div "Double sidewall" at bounding box center [152, 118] width 208 height 31
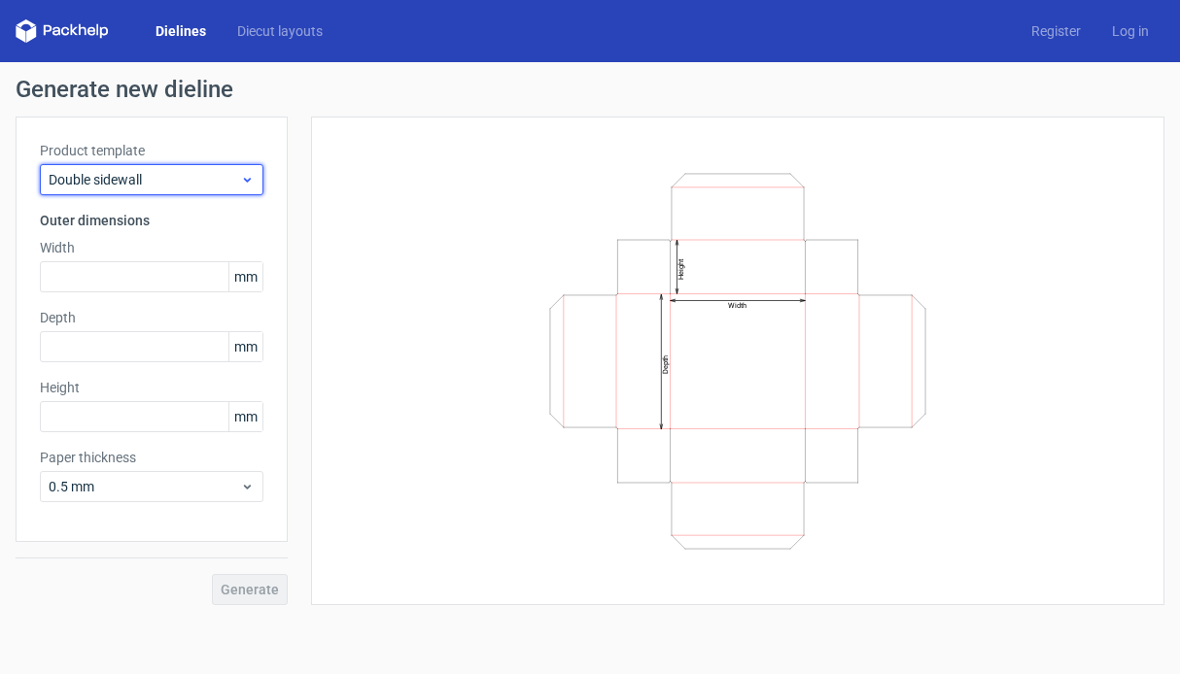
click at [157, 191] on div "Double sidewall" at bounding box center [151, 179] width 223 height 31
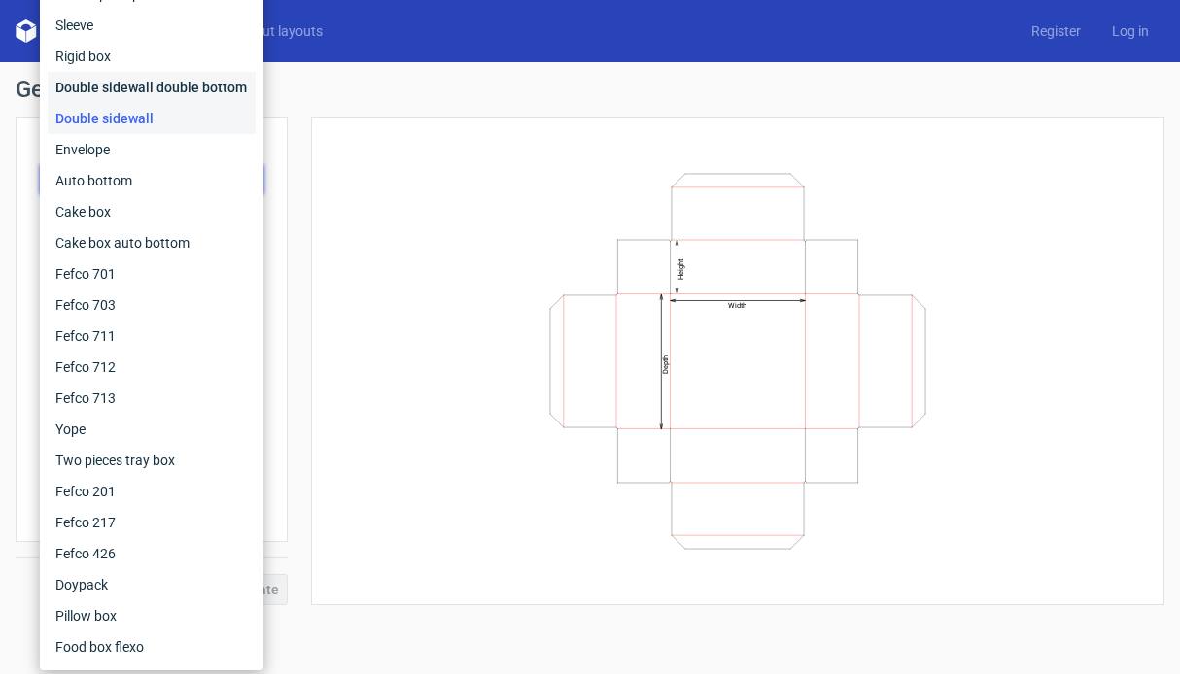
click at [174, 92] on div "Double sidewall double bottom" at bounding box center [152, 87] width 208 height 31
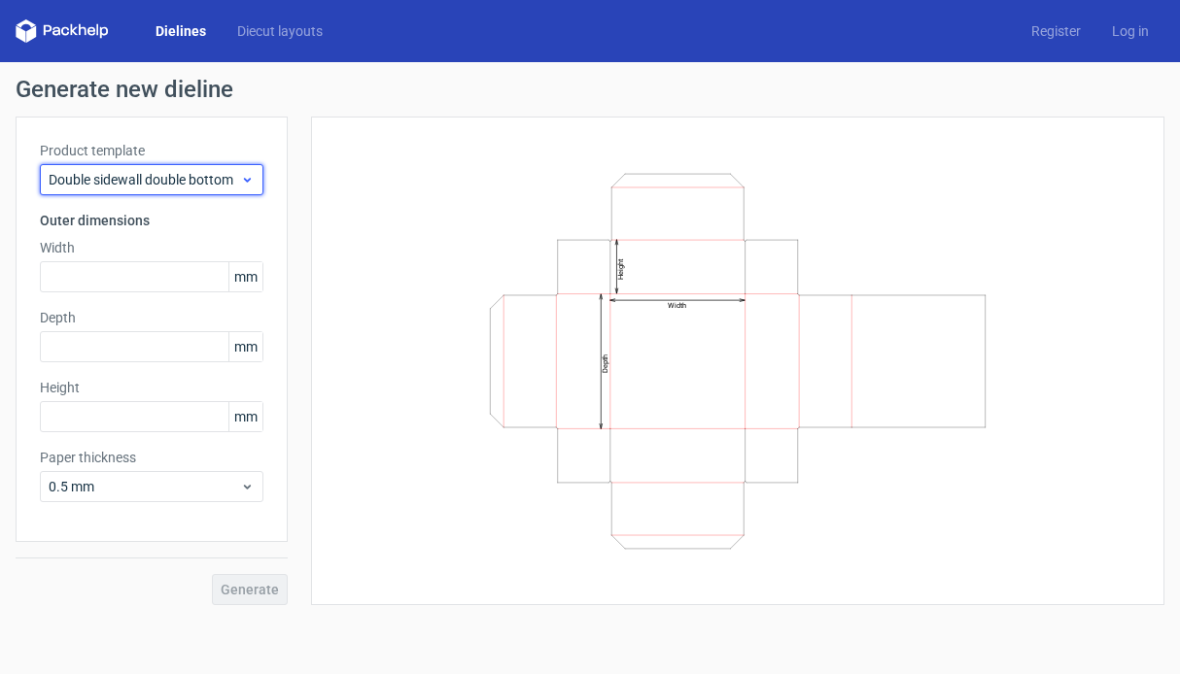
click at [161, 190] on div "Double sidewall double bottom" at bounding box center [151, 179] width 223 height 31
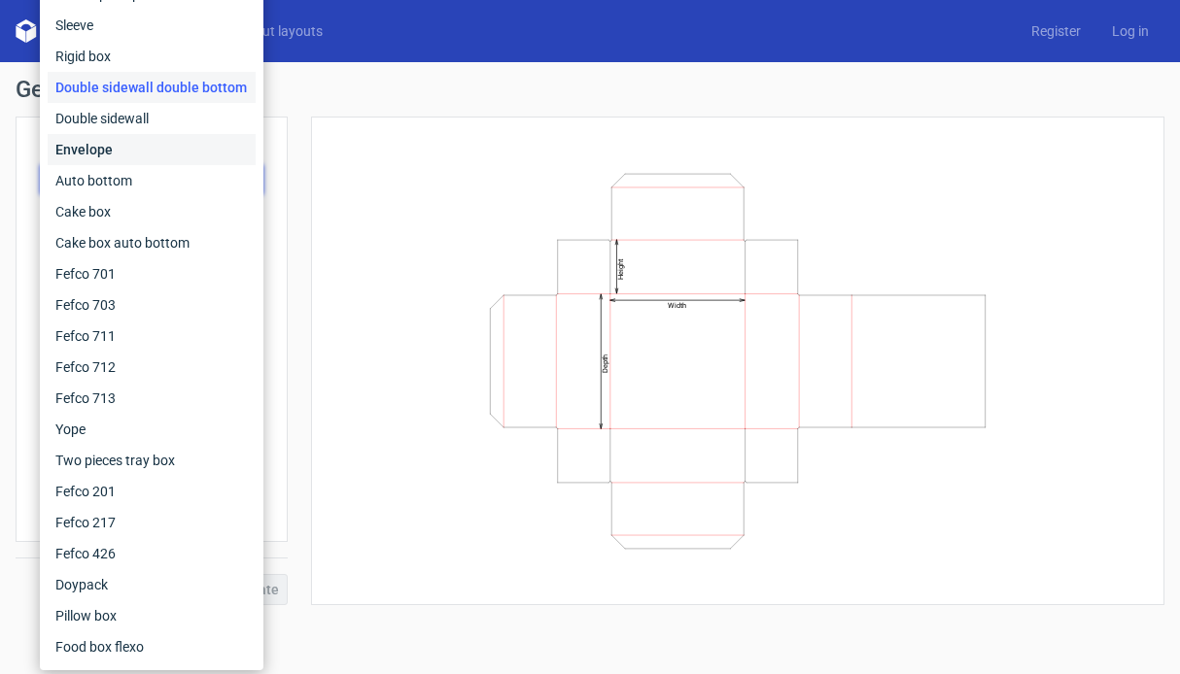
click at [142, 152] on div "Envelope" at bounding box center [152, 149] width 208 height 31
